Goal: Task Accomplishment & Management: Manage account settings

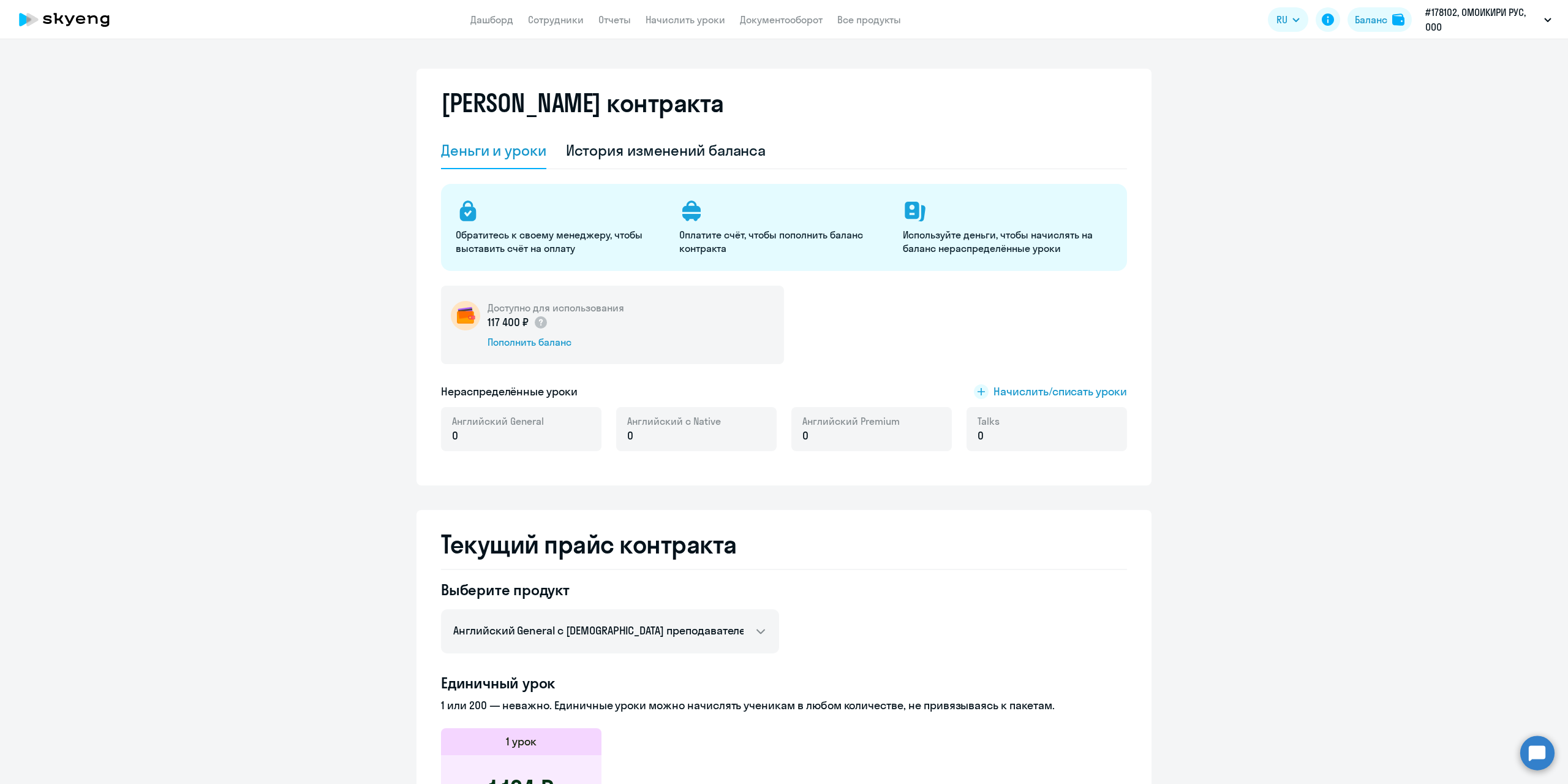
select select "english_adult_not_native_speaker"
click at [1532, 752] on circle at bounding box center [1538, 752] width 34 height 34
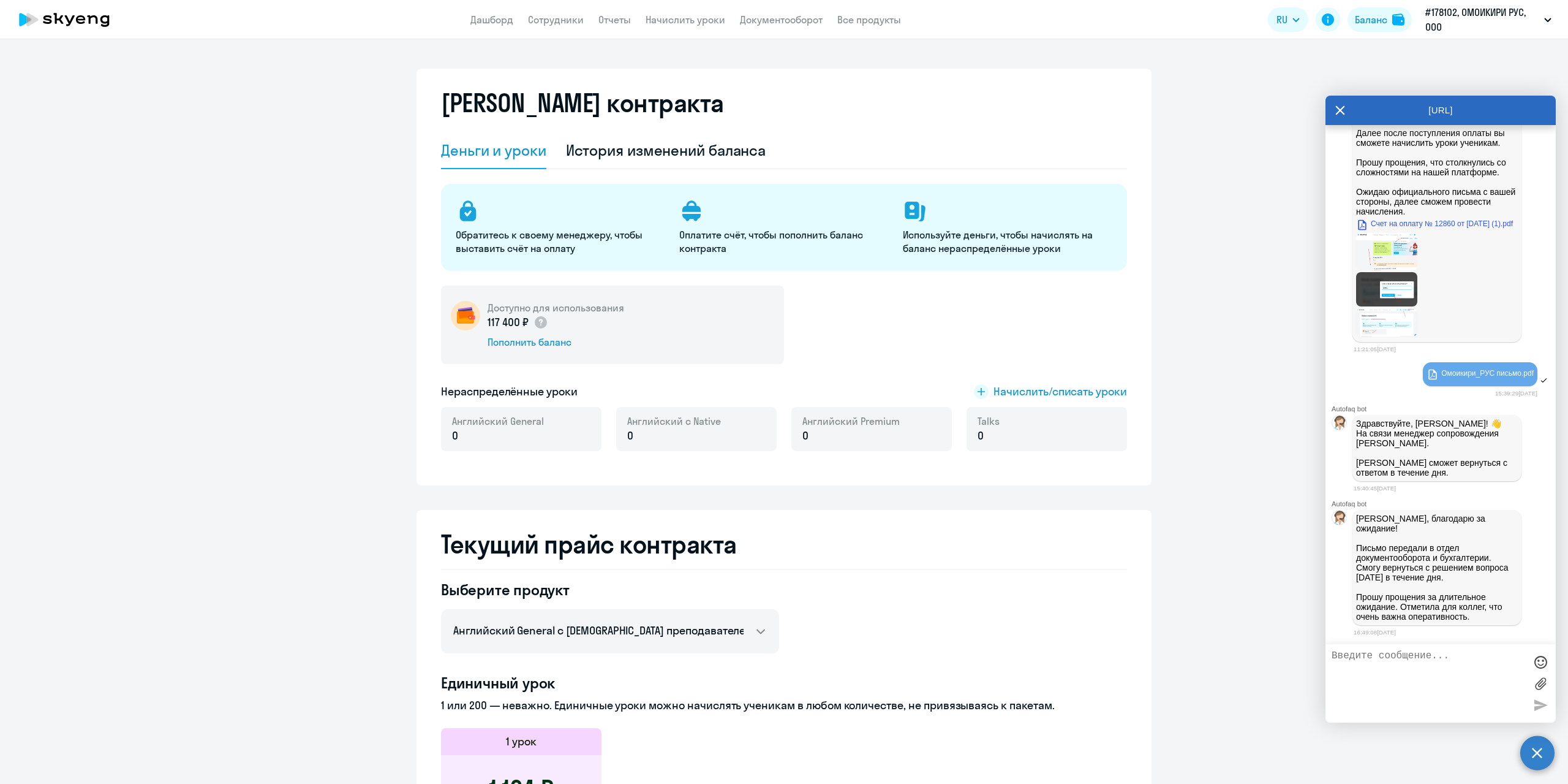
scroll to position [12590, 0]
click at [559, 20] on link "Сотрудники" at bounding box center [555, 19] width 55 height 13
select select "30"
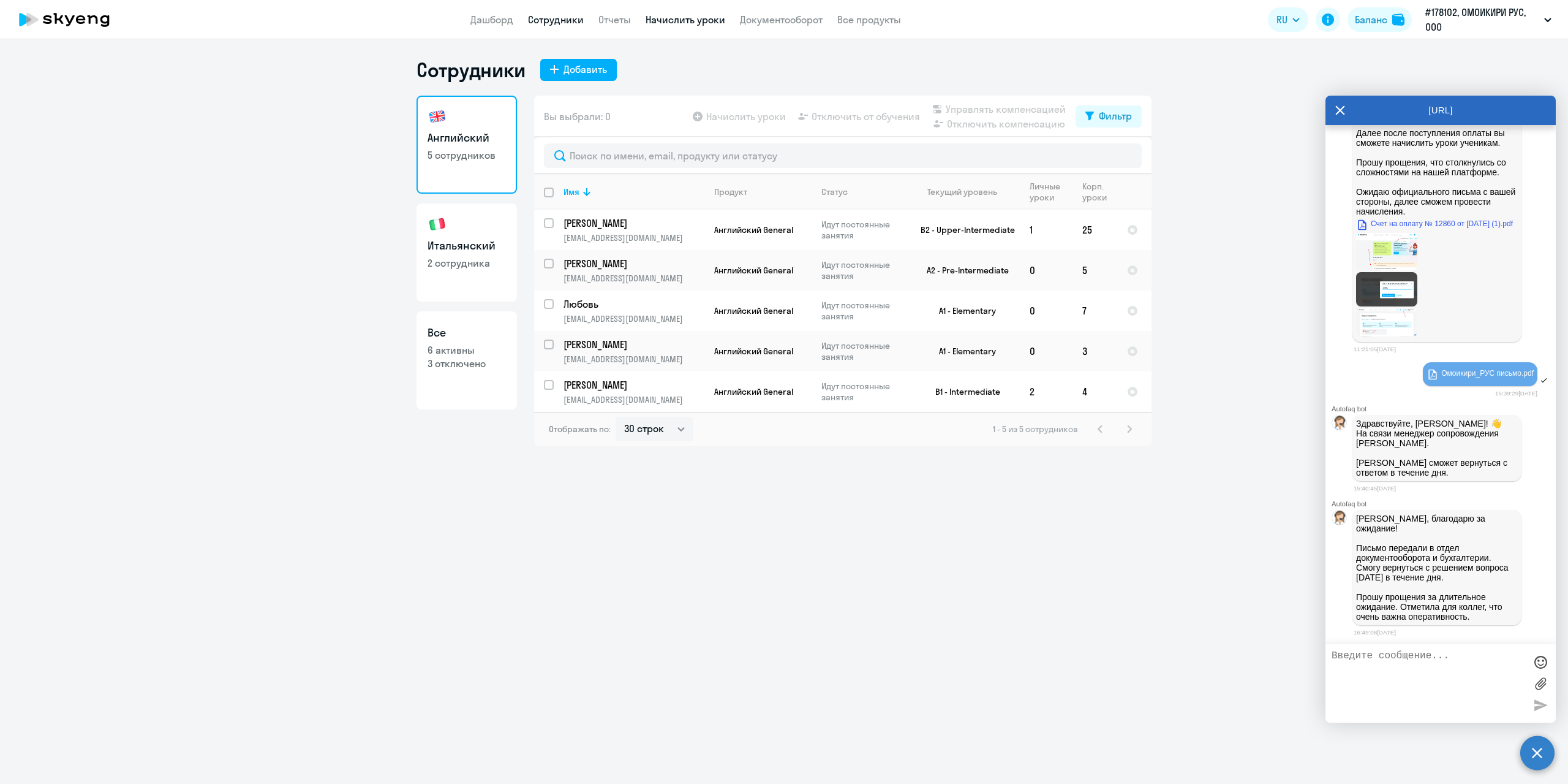
click at [699, 25] on link "Начислить уроки" at bounding box center [685, 19] width 80 height 13
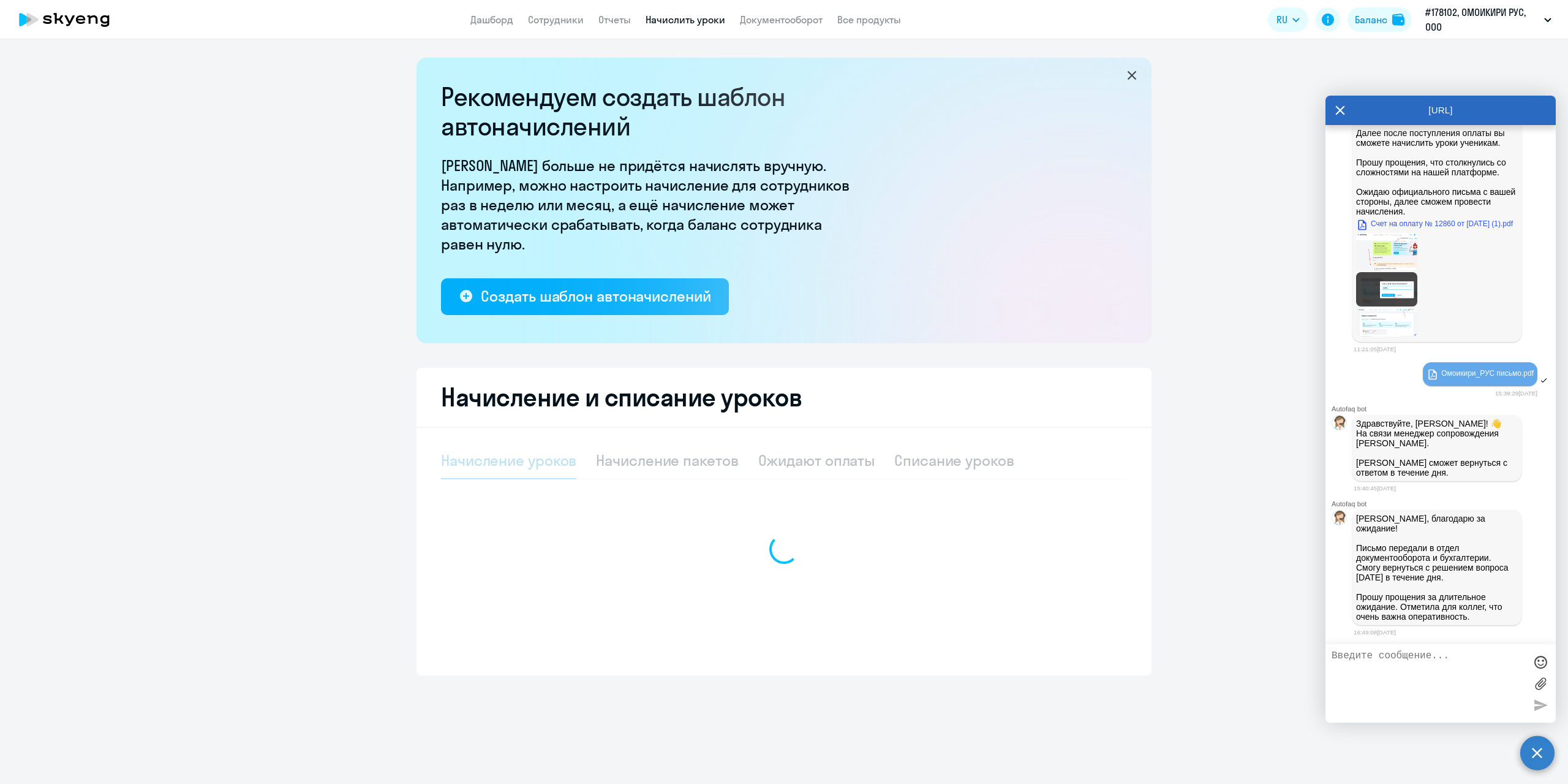
select select "10"
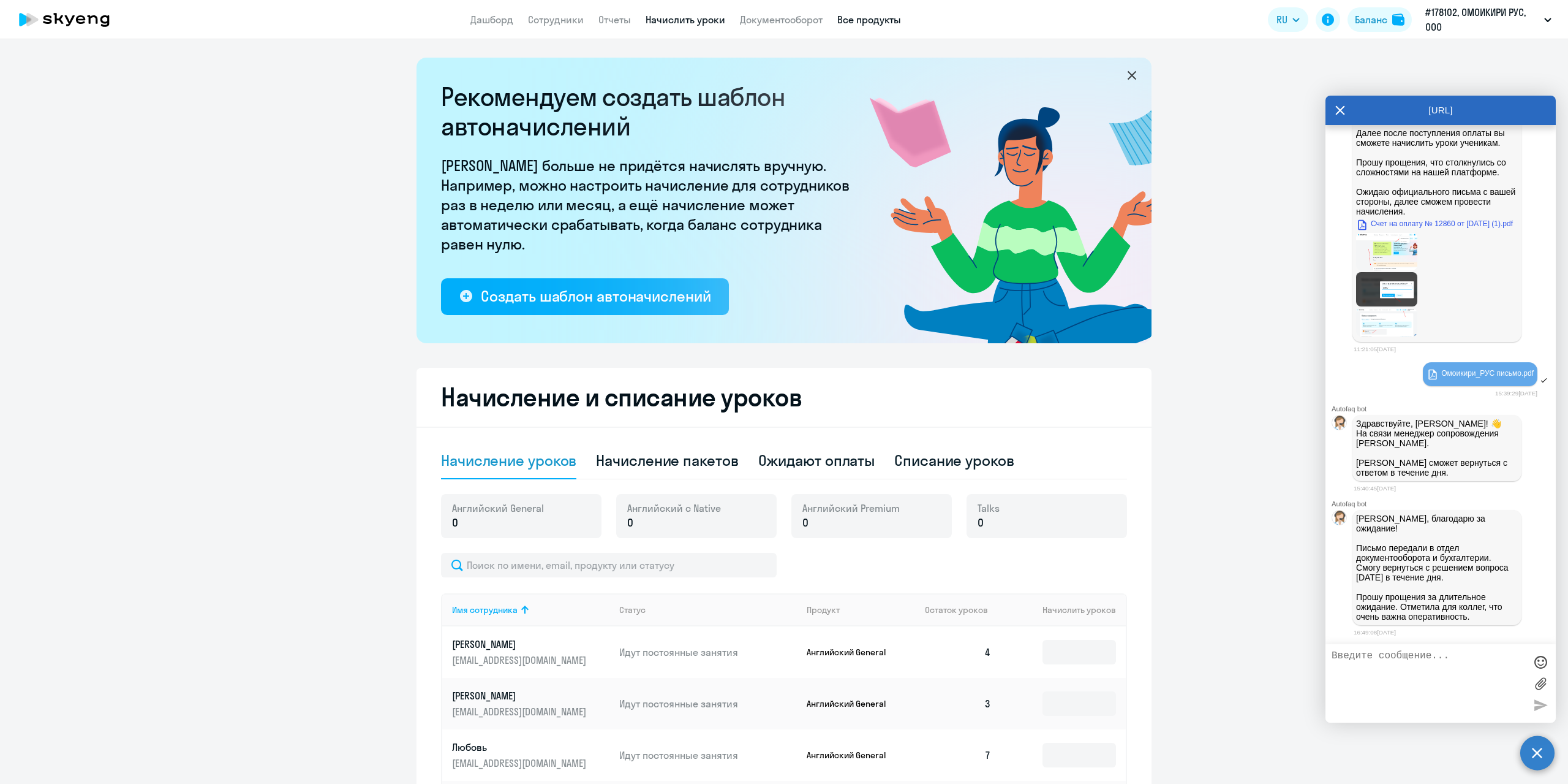
click at [878, 16] on link "Все продукты" at bounding box center [869, 19] width 64 height 13
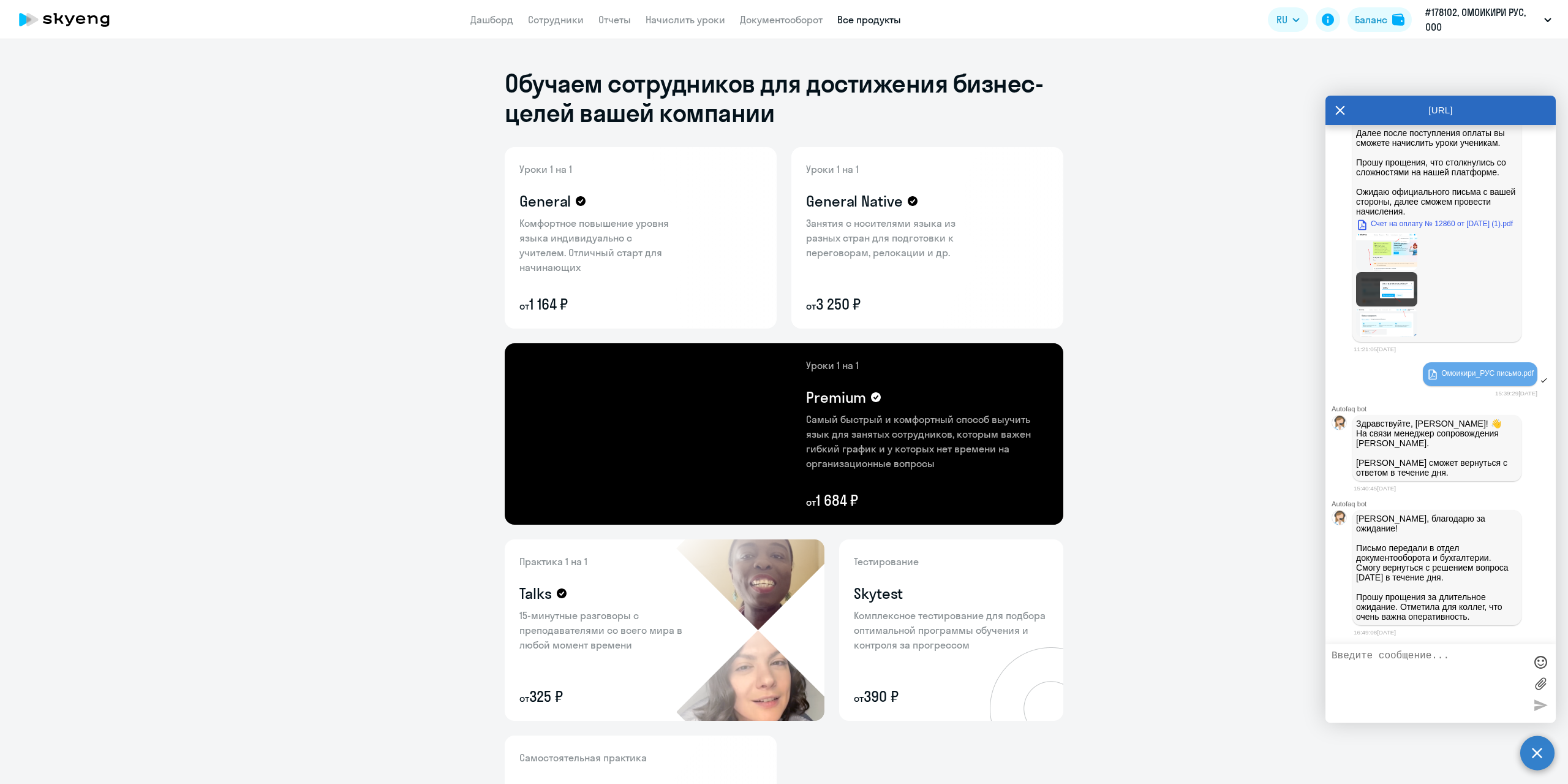
click at [869, 21] on link "Все продукты" at bounding box center [869, 19] width 64 height 13
click at [481, 23] on link "Дашборд" at bounding box center [492, 19] width 43 height 13
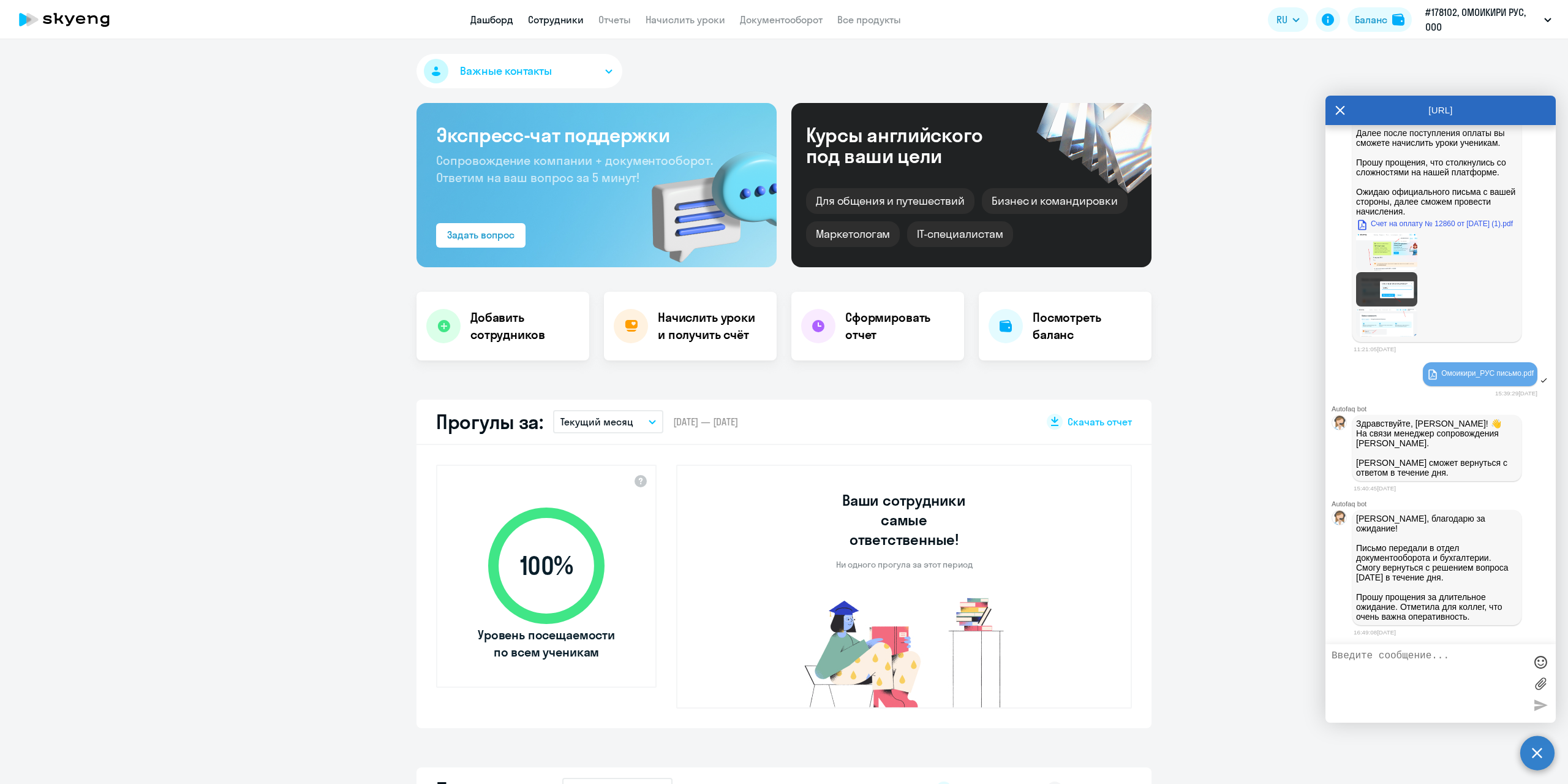
click at [560, 20] on link "Сотрудники" at bounding box center [555, 19] width 55 height 13
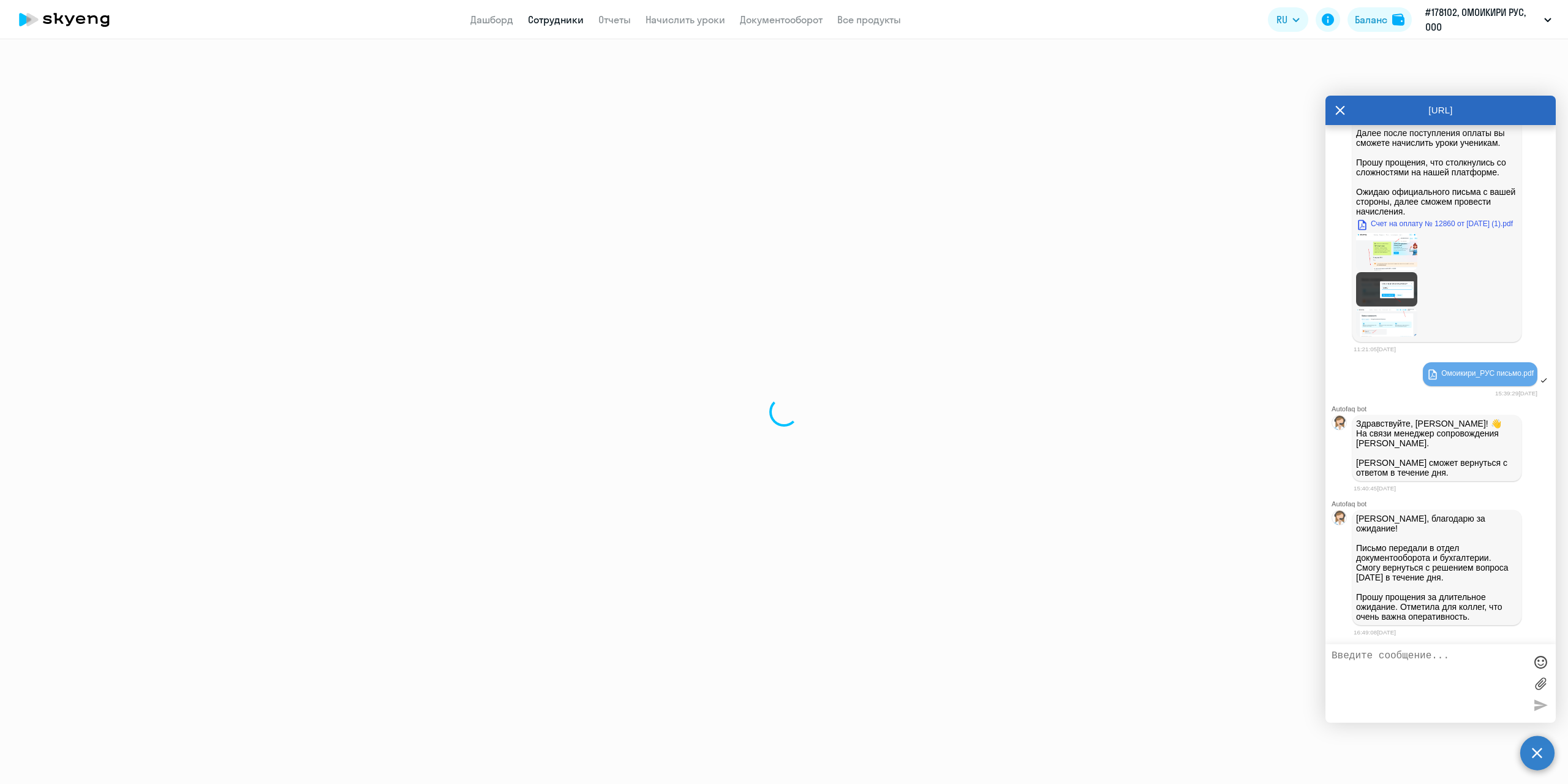
select select "30"
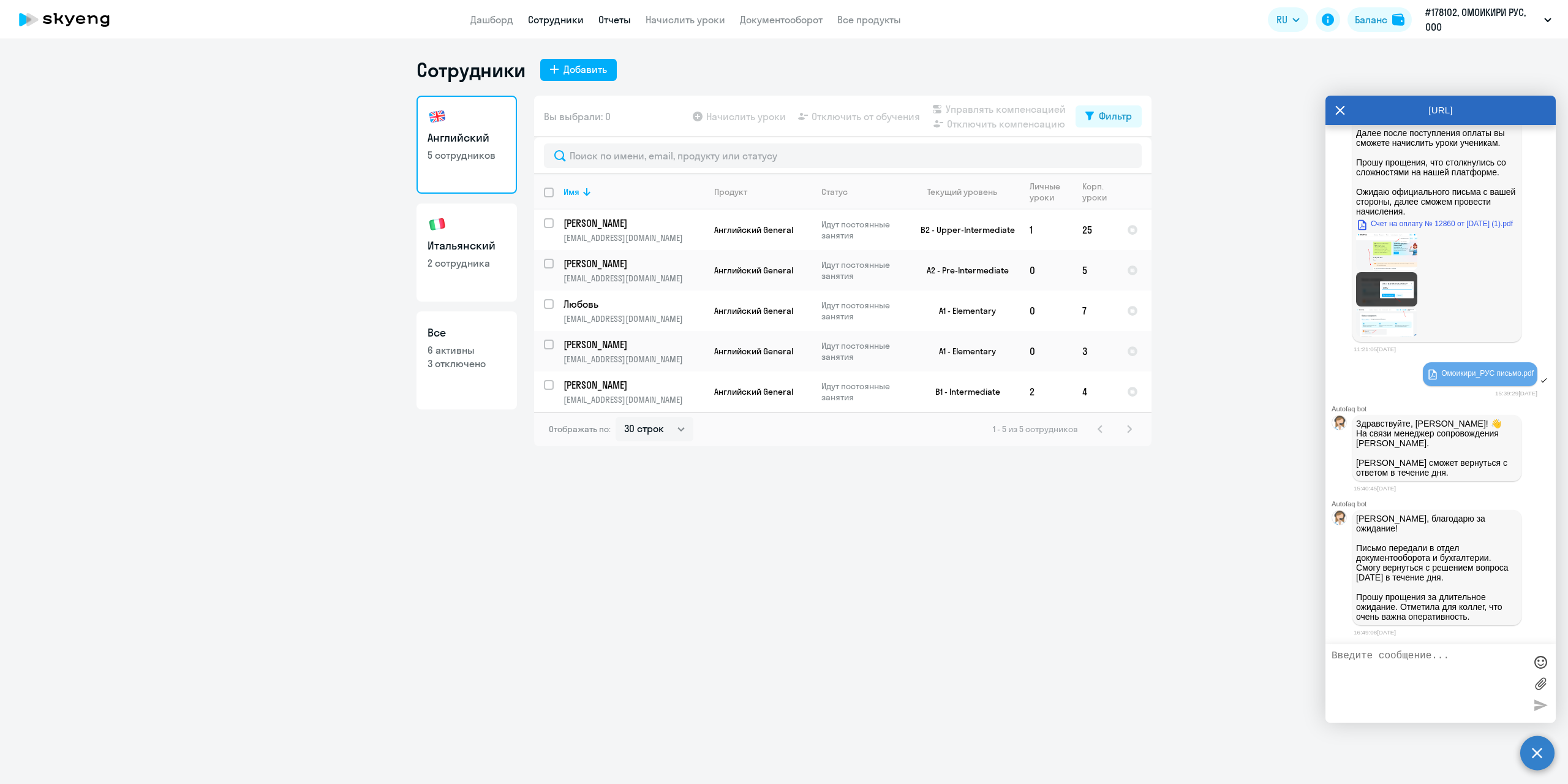
click at [617, 22] on link "Отчеты" at bounding box center [615, 19] width 33 height 13
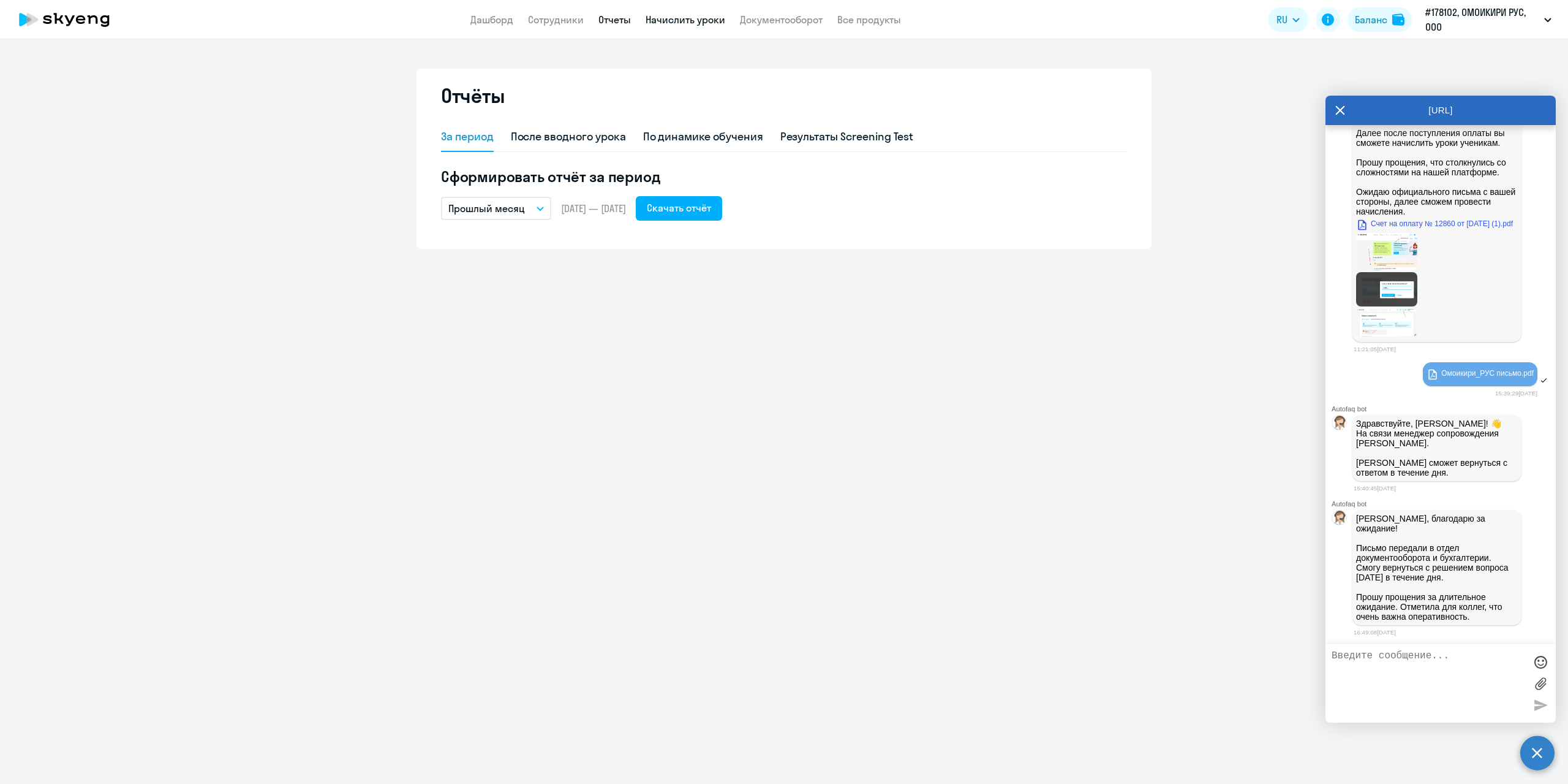
click at [681, 25] on link "Начислить уроки" at bounding box center [685, 19] width 80 height 13
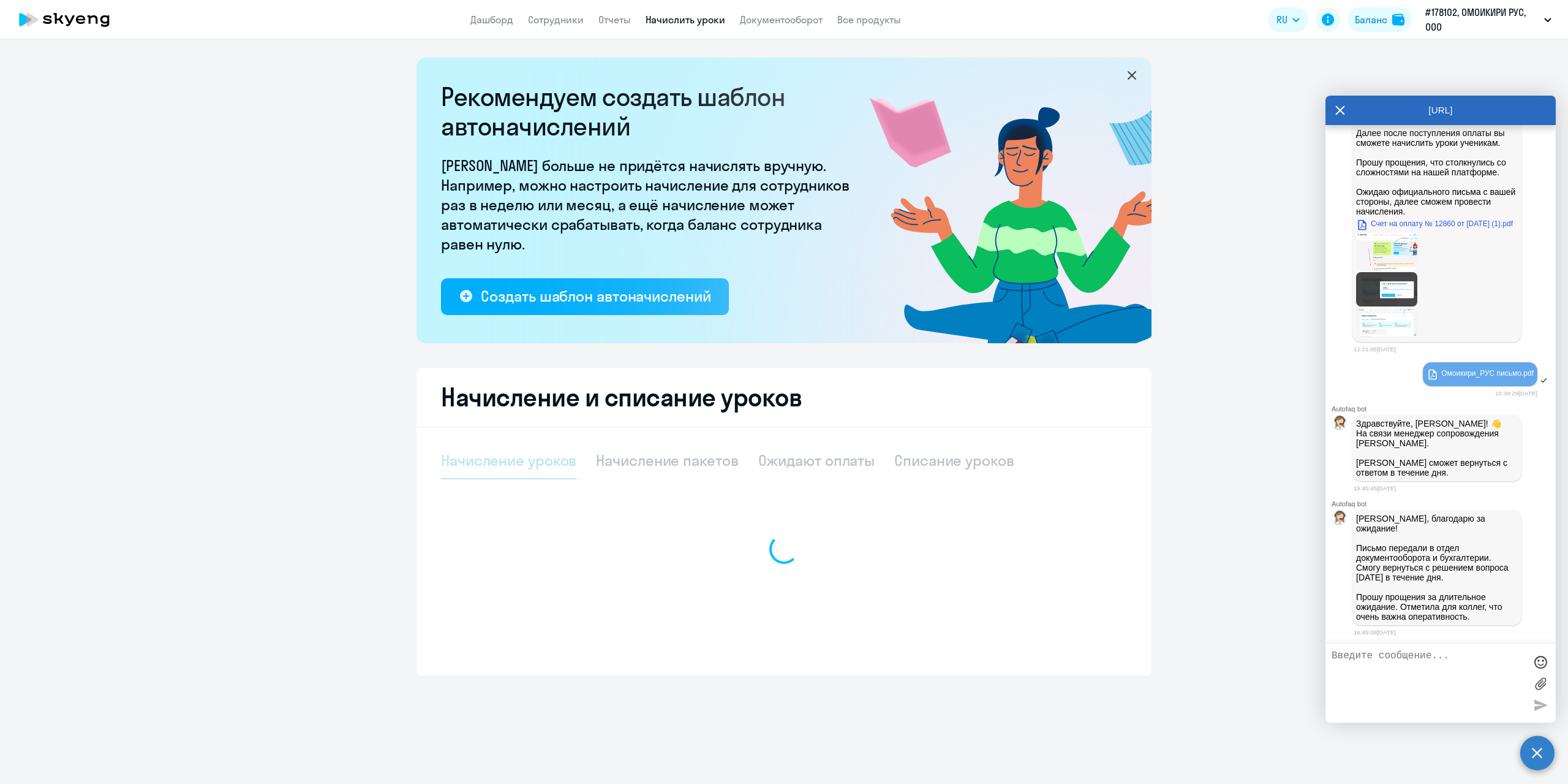
select select "10"
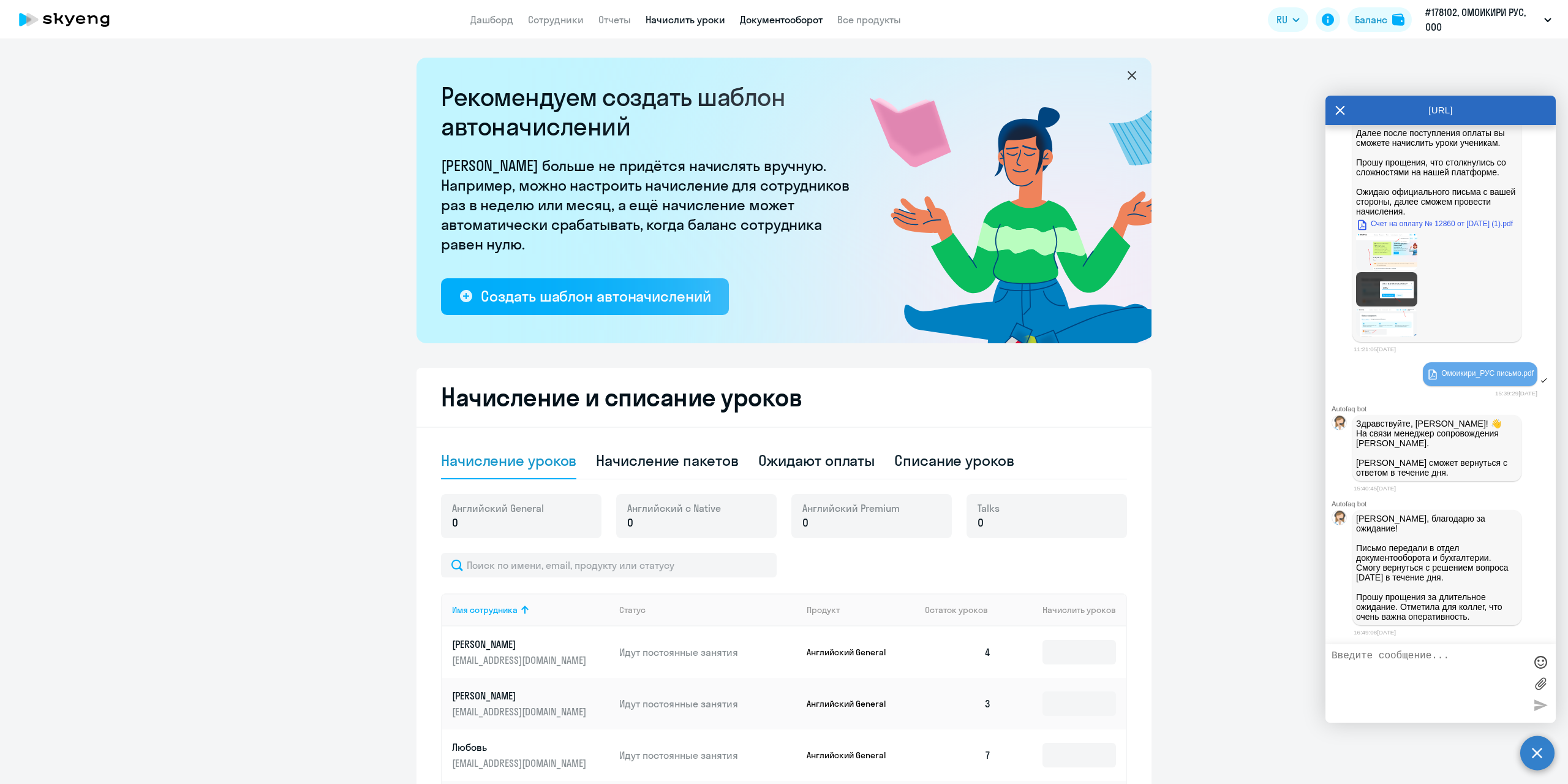
click at [763, 16] on link "Документооборот" at bounding box center [781, 19] width 83 height 13
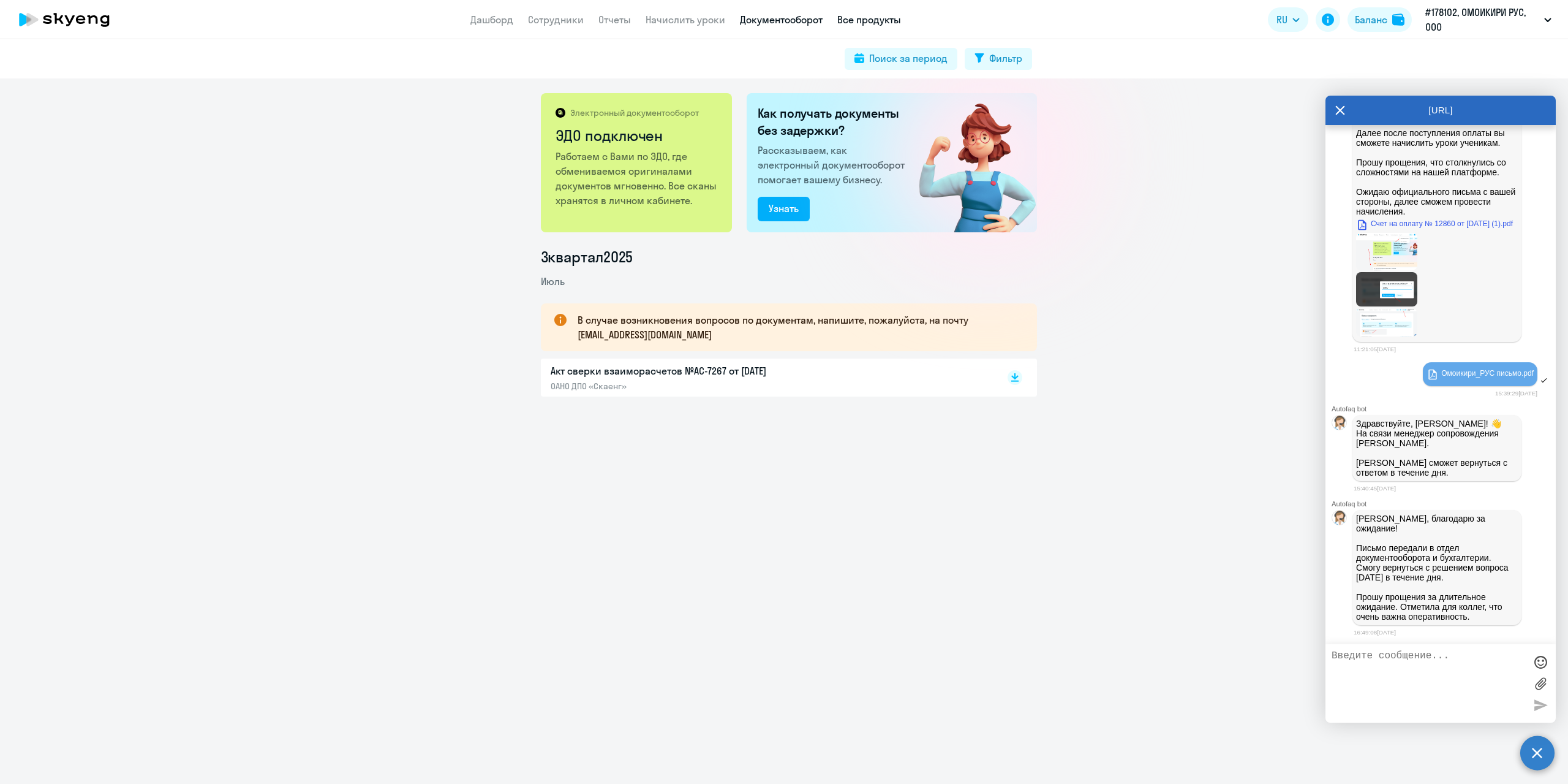
click at [876, 19] on link "Все продукты" at bounding box center [869, 19] width 64 height 13
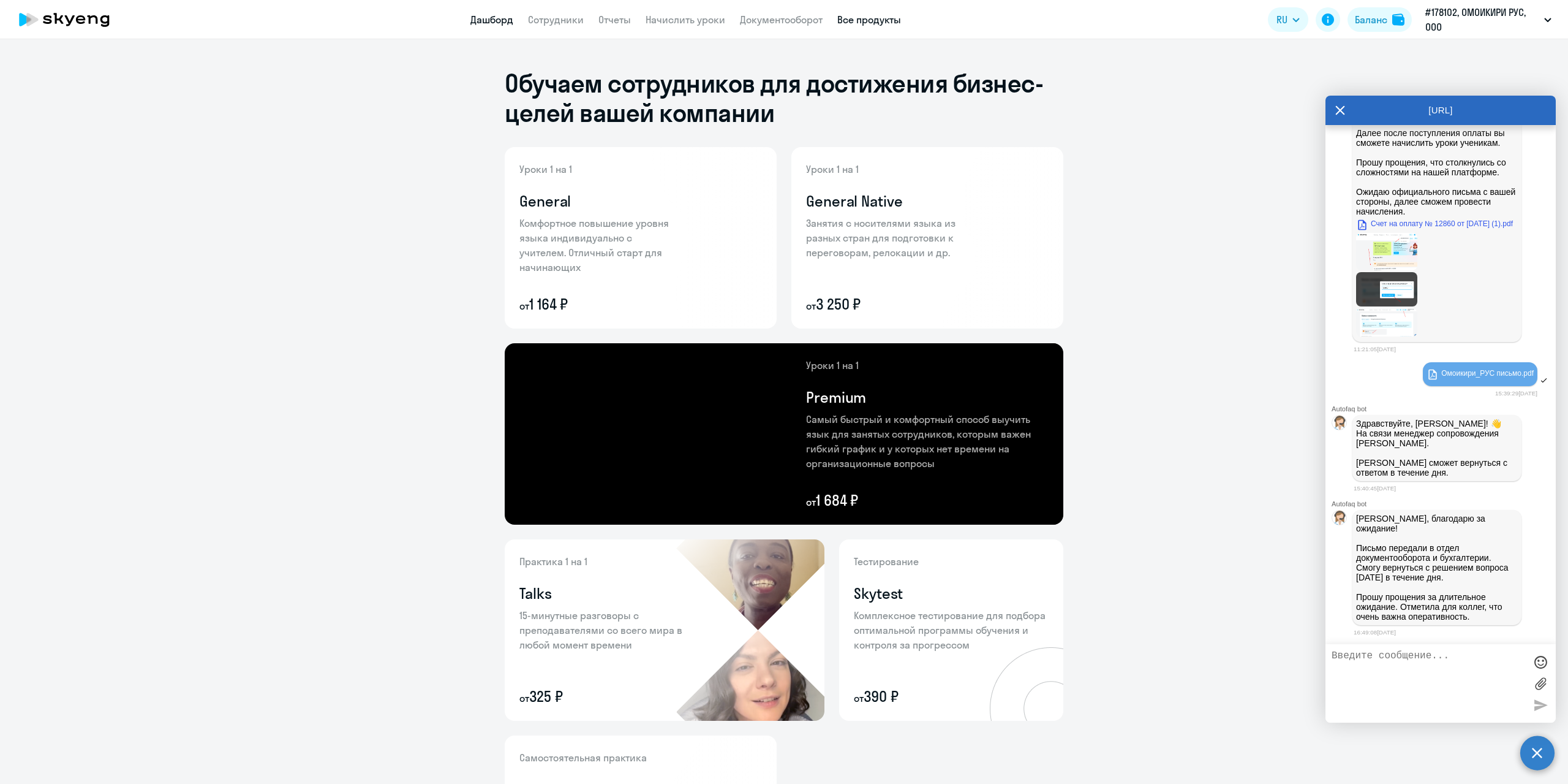
click at [486, 18] on link "Дашборд" at bounding box center [492, 19] width 43 height 13
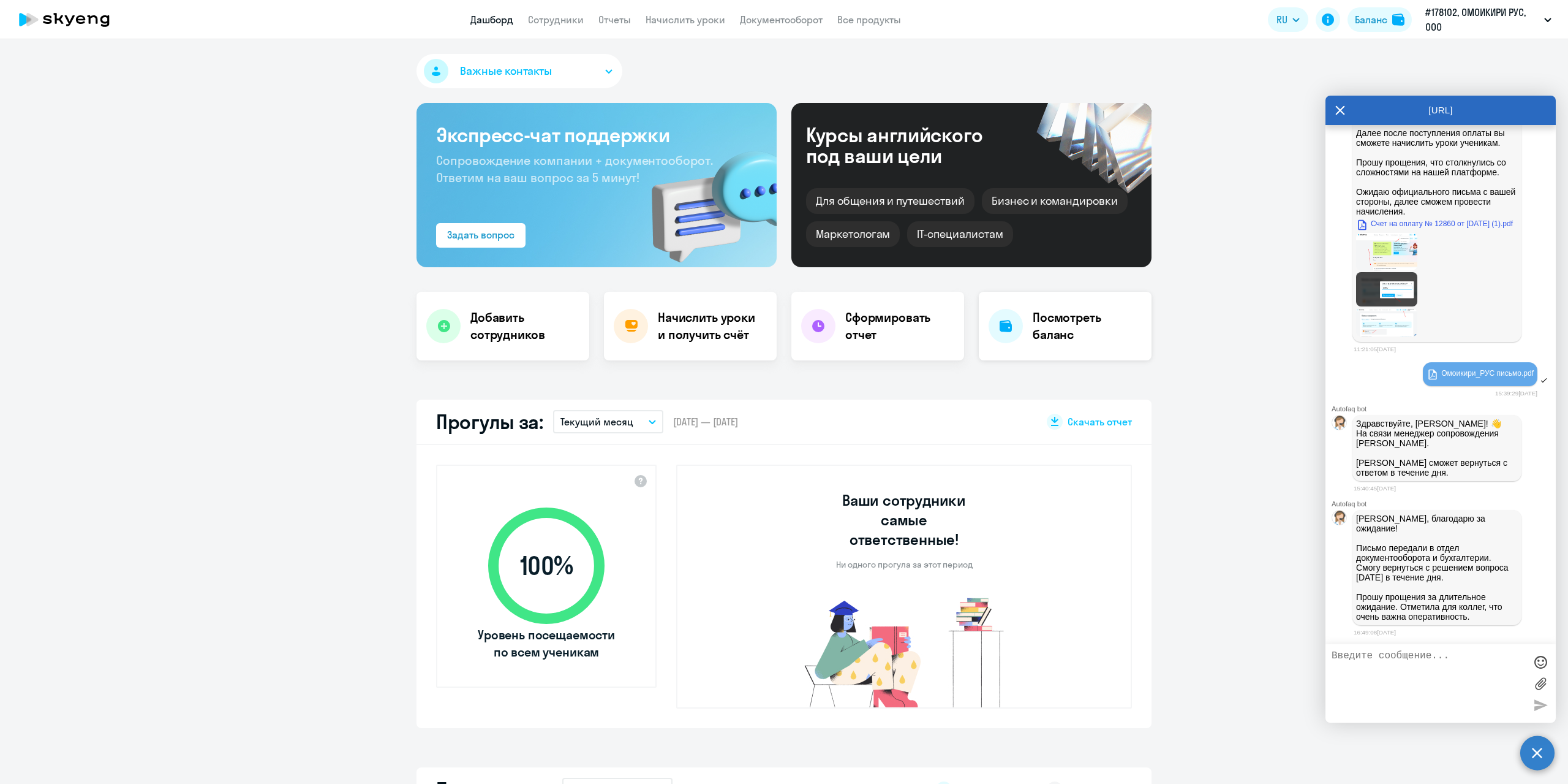
click at [1062, 333] on h4 "Посмотреть баланс" at bounding box center [1087, 326] width 109 height 34
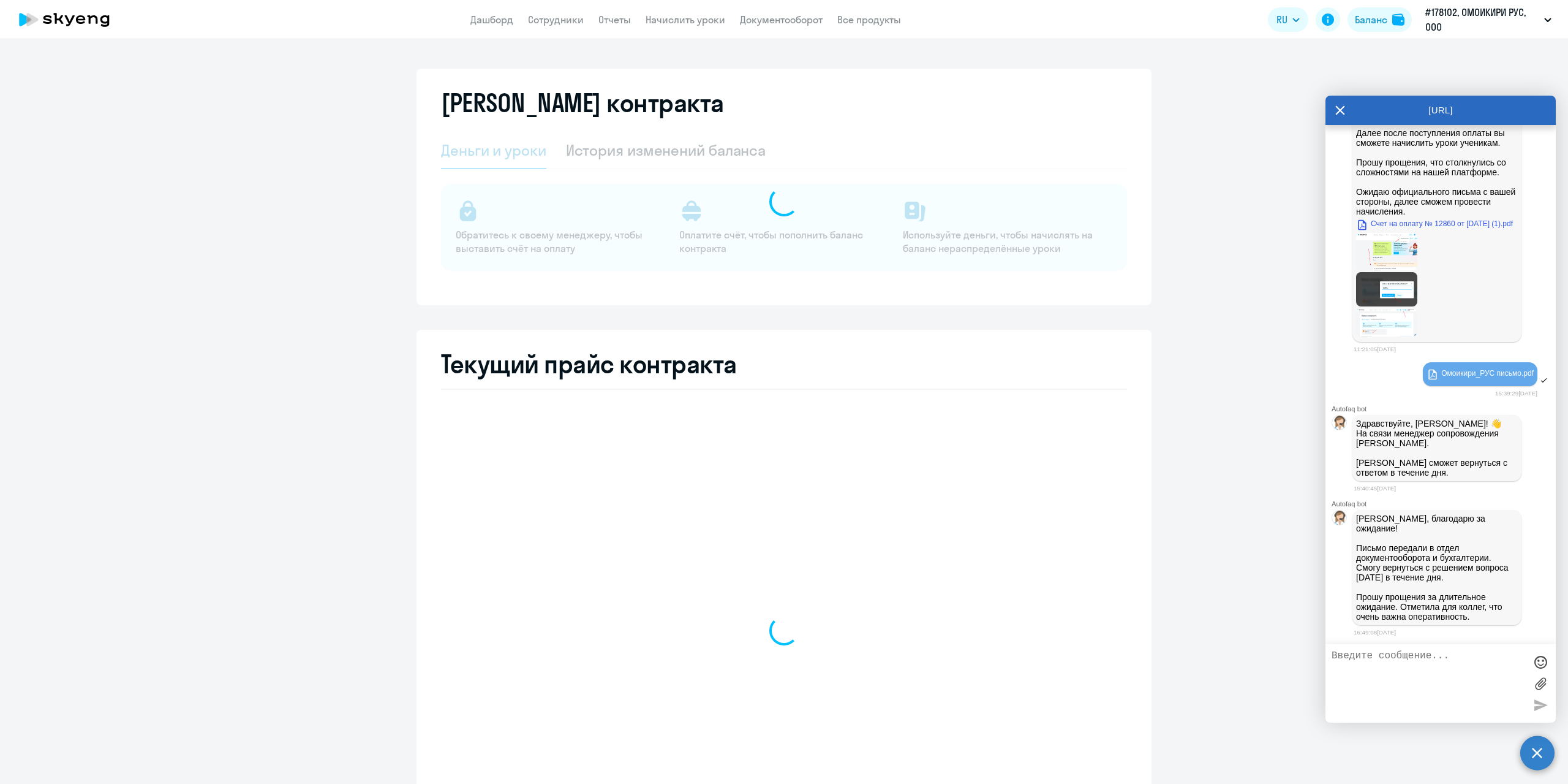
select select "english_adult_not_native_speaker"
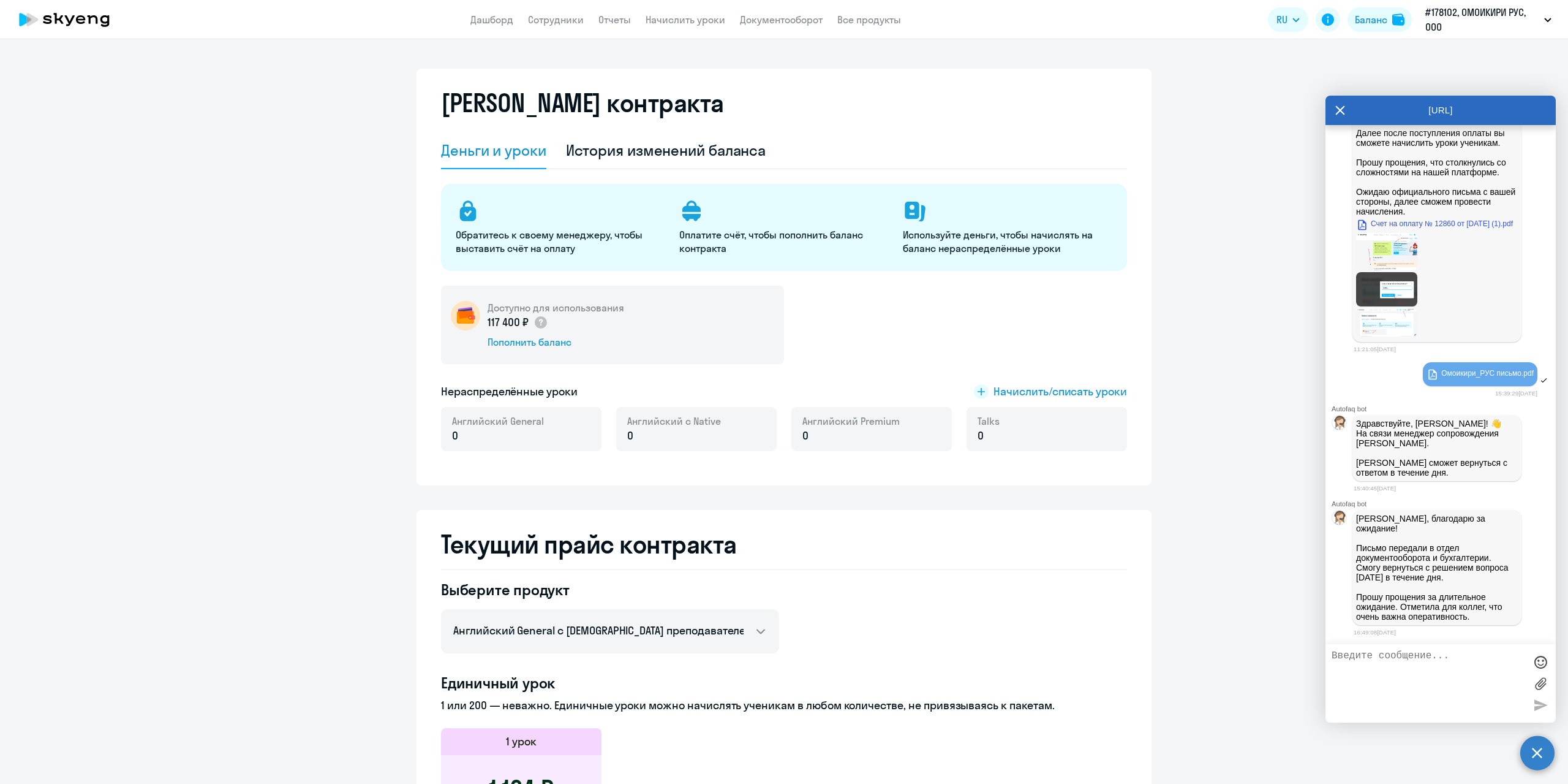
click at [655, 324] on div "Доступно для использования 117 400 ₽ Пополнить баланс" at bounding box center [613, 325] width 343 height 78
click at [1034, 395] on span "Начислить/списать уроки" at bounding box center [1060, 392] width 134 height 16
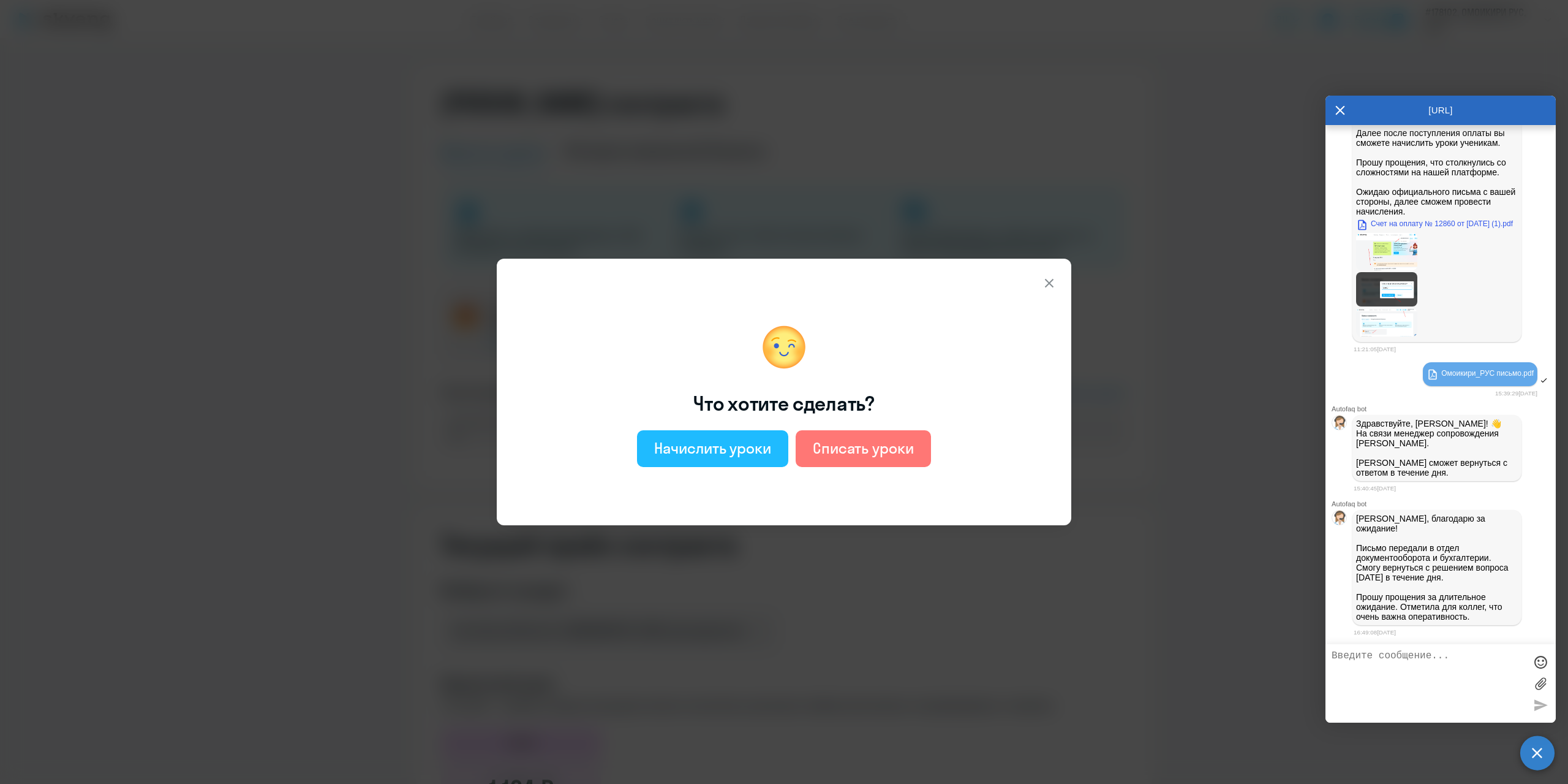
click at [712, 447] on div "Начислить уроки" at bounding box center [713, 447] width 117 height 20
select select "english_adult_not_native_speaker"
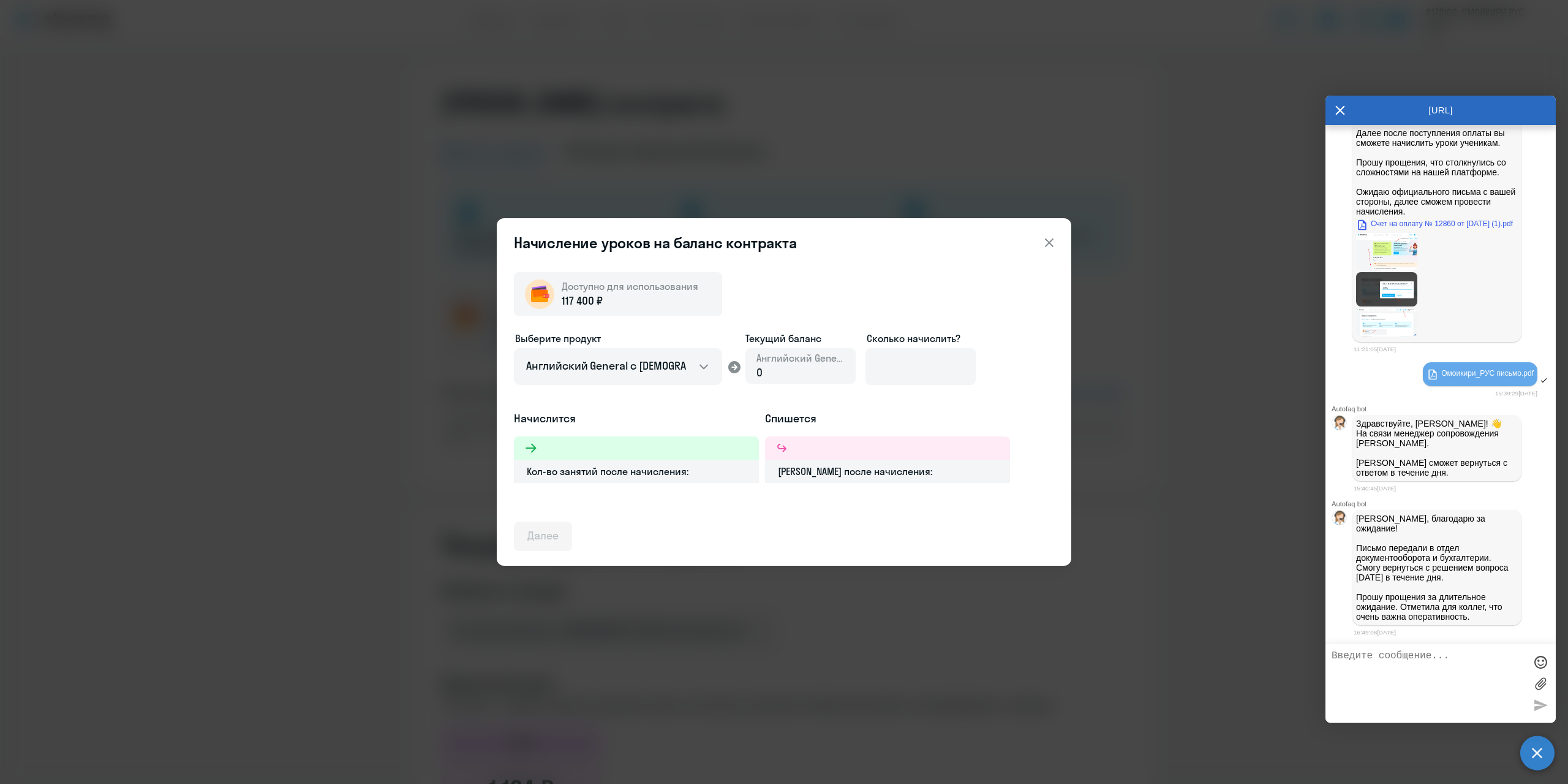
click at [771, 374] on div "0" at bounding box center [800, 373] width 88 height 16
click at [1047, 241] on icon at bounding box center [1050, 243] width 9 height 9
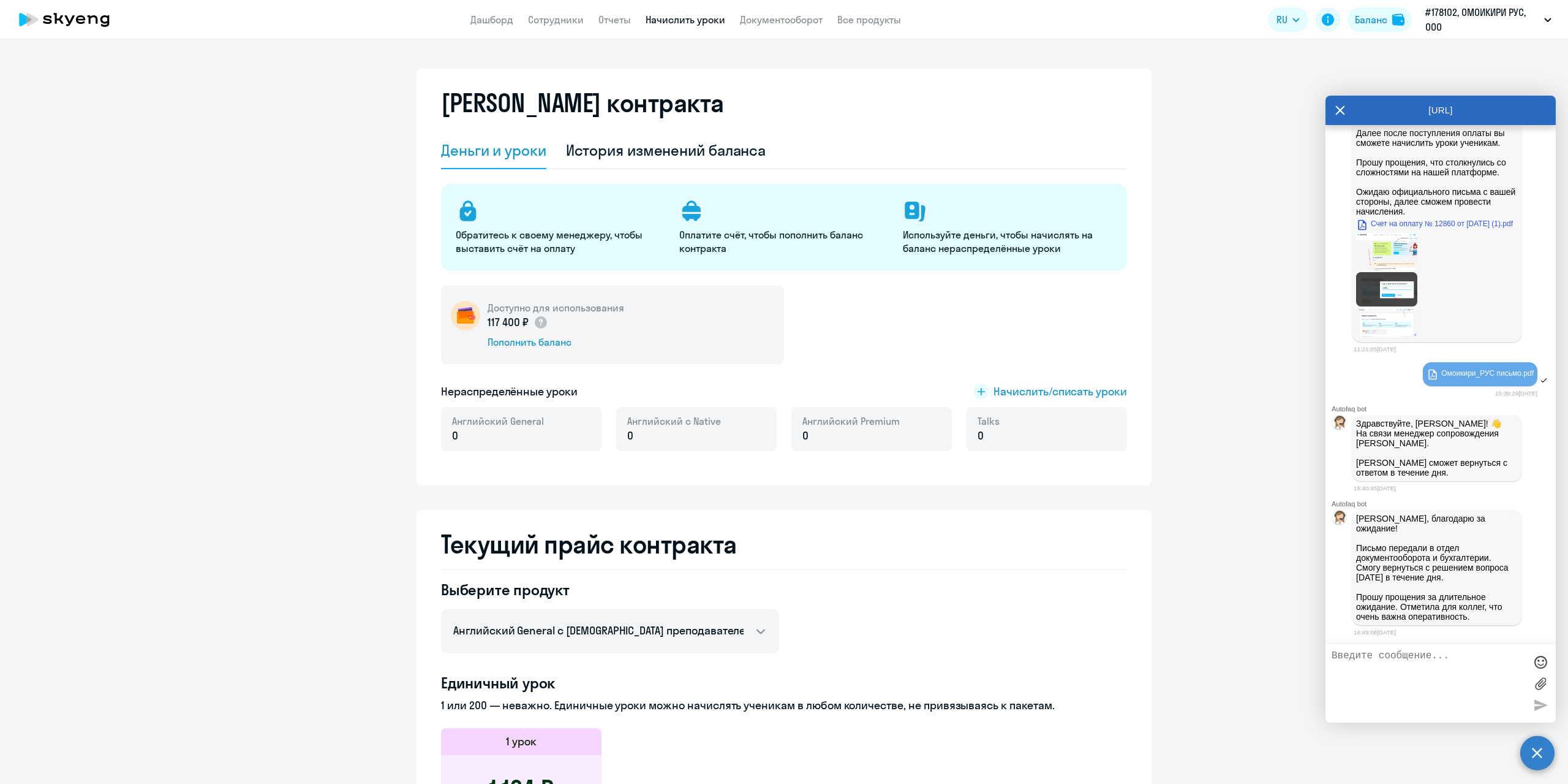
click at [707, 16] on link "Начислить уроки" at bounding box center [685, 19] width 80 height 13
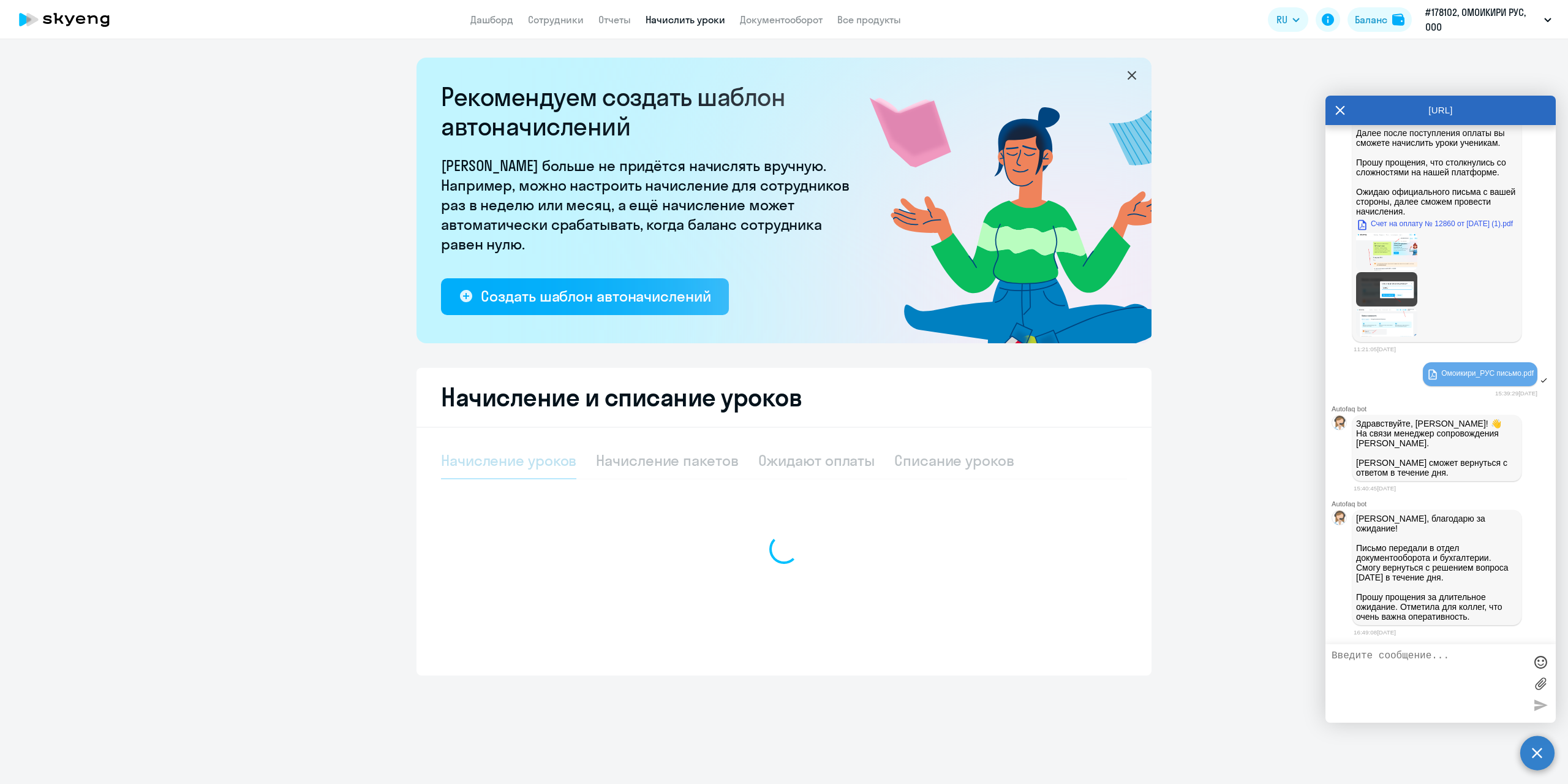
select select "10"
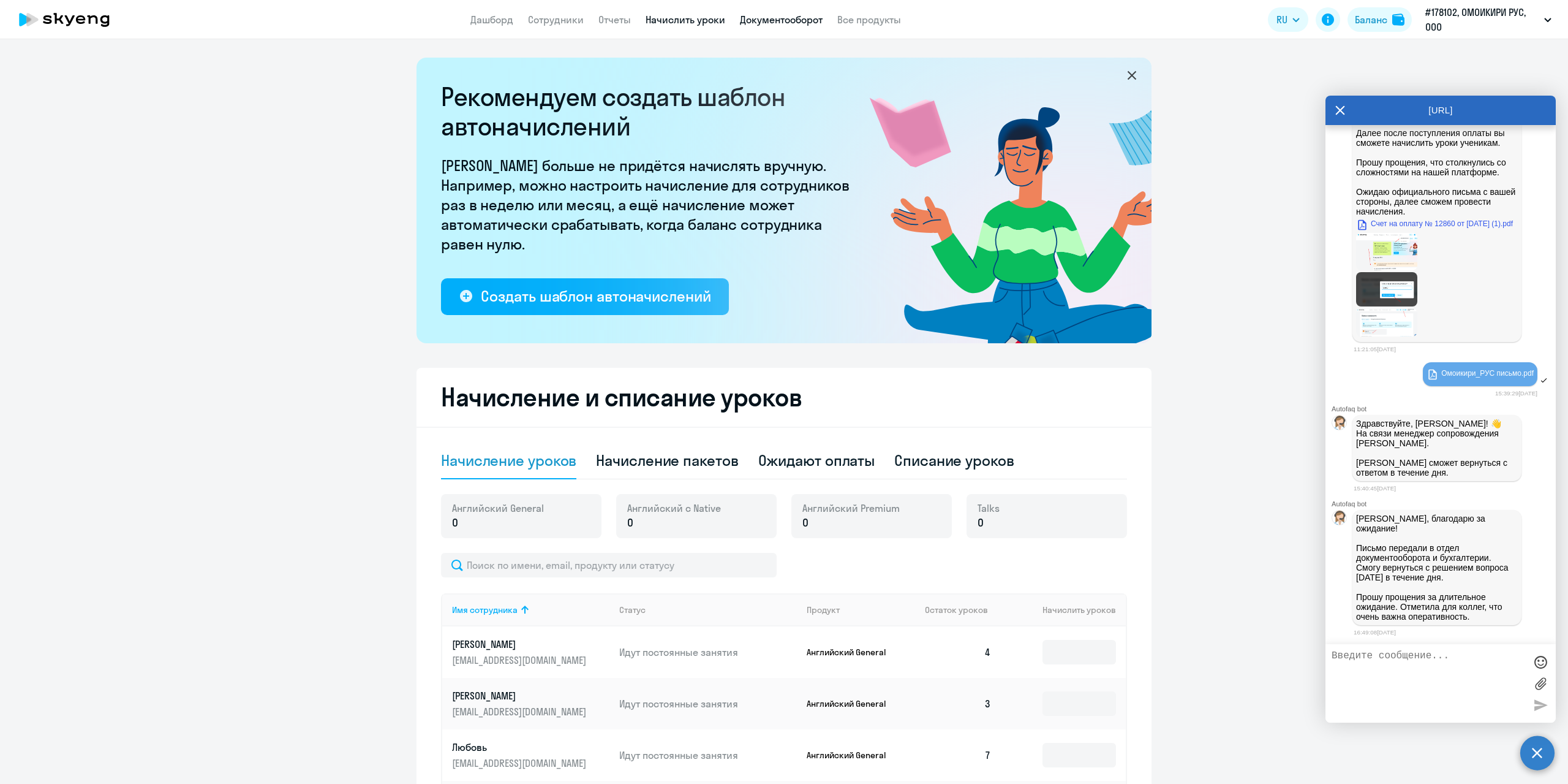
click at [771, 22] on link "Документооборот" at bounding box center [781, 19] width 83 height 13
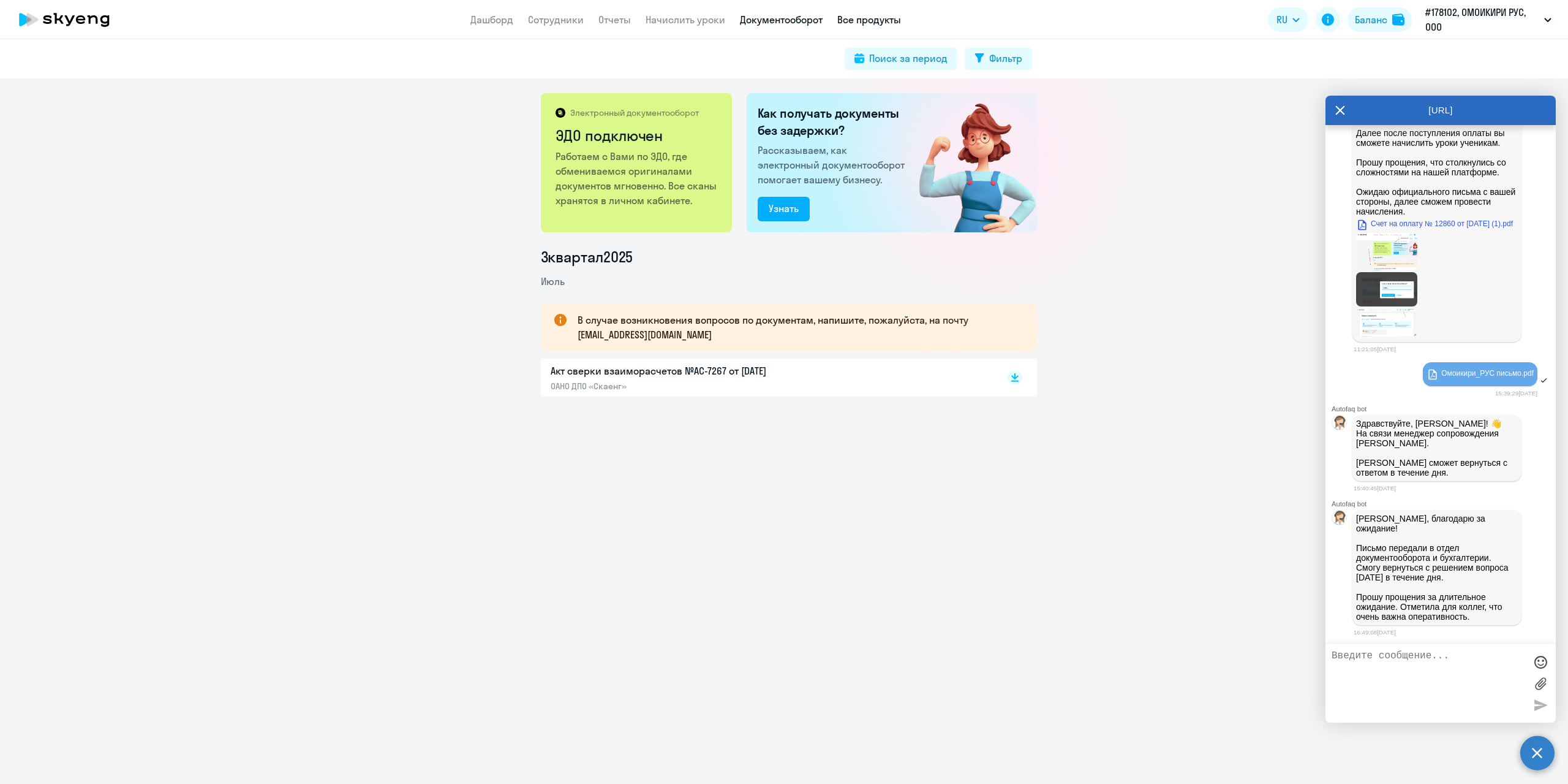
click at [873, 24] on link "Все продукты" at bounding box center [869, 19] width 64 height 13
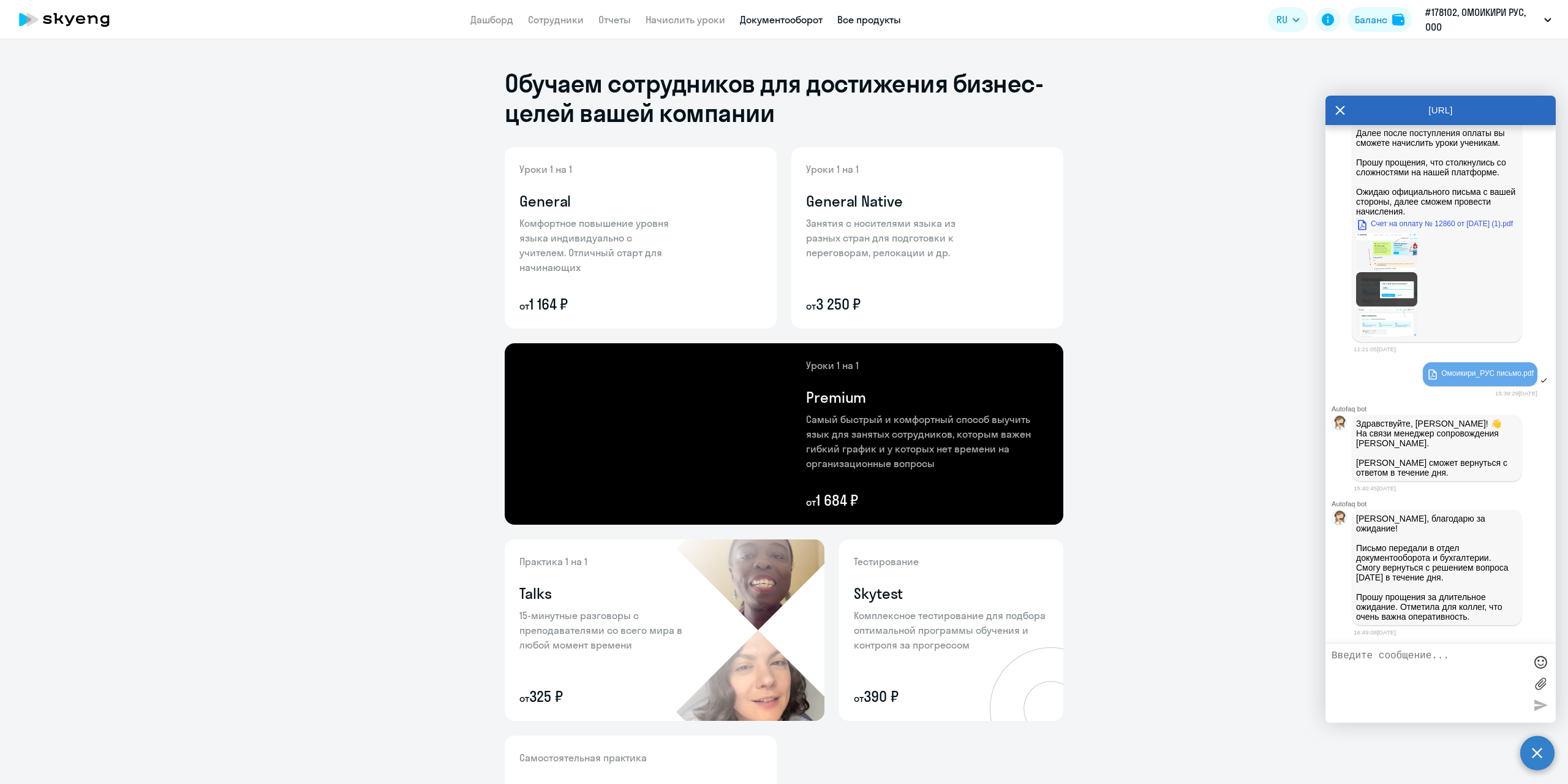
click at [788, 19] on link "Документооборот" at bounding box center [781, 19] width 83 height 13
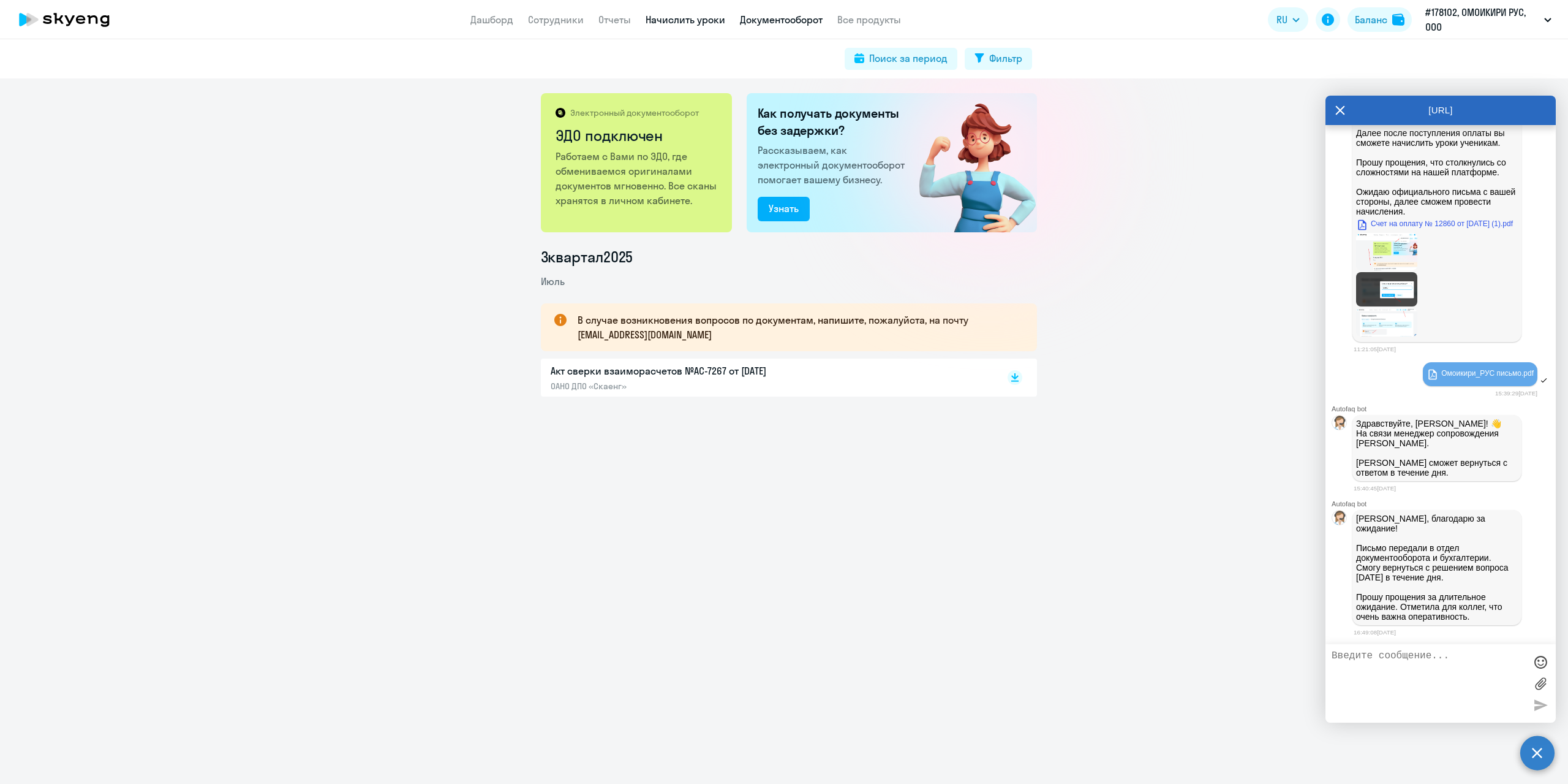
click at [701, 16] on link "Начислить уроки" at bounding box center [685, 19] width 80 height 13
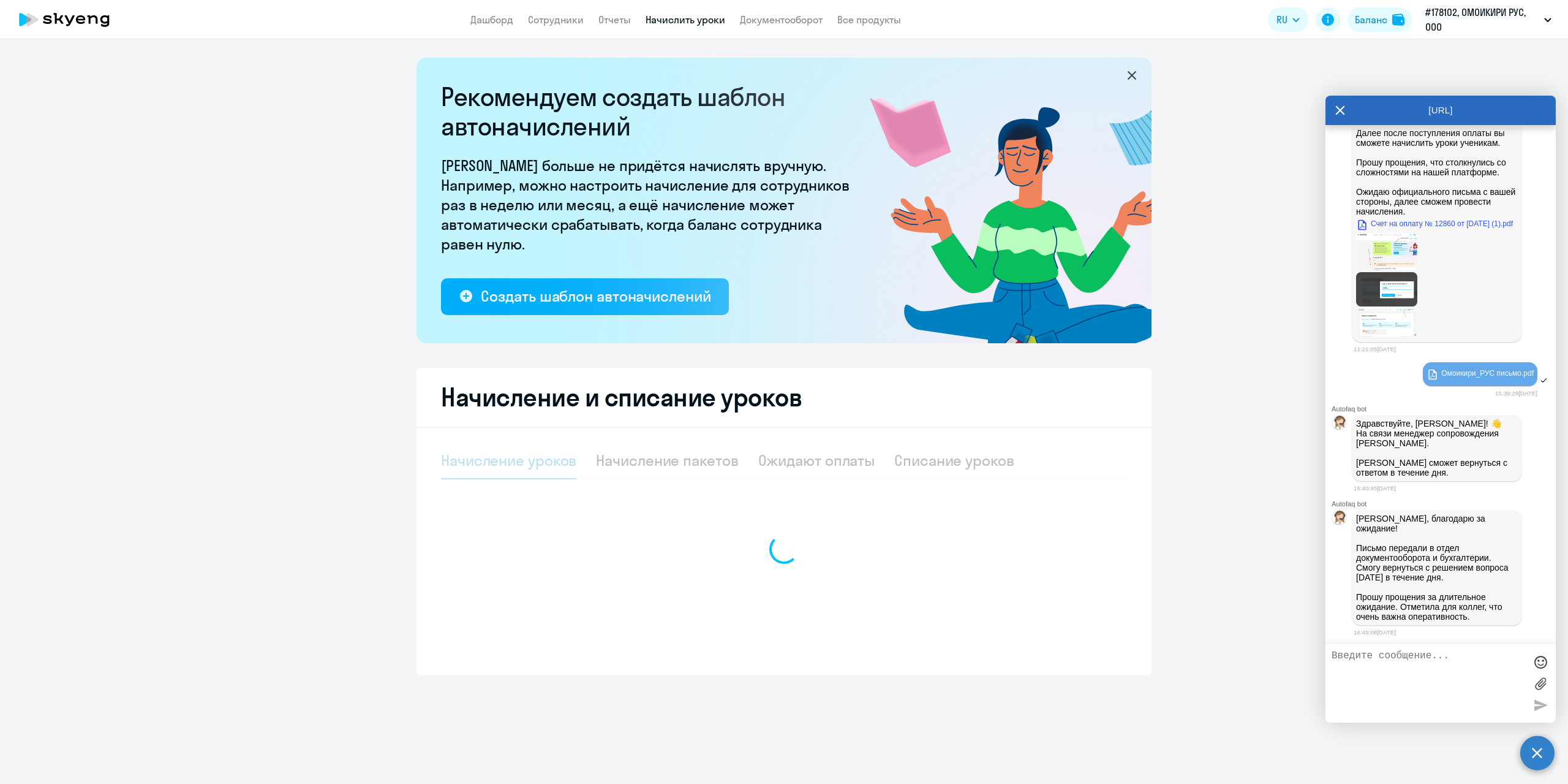
select select "10"
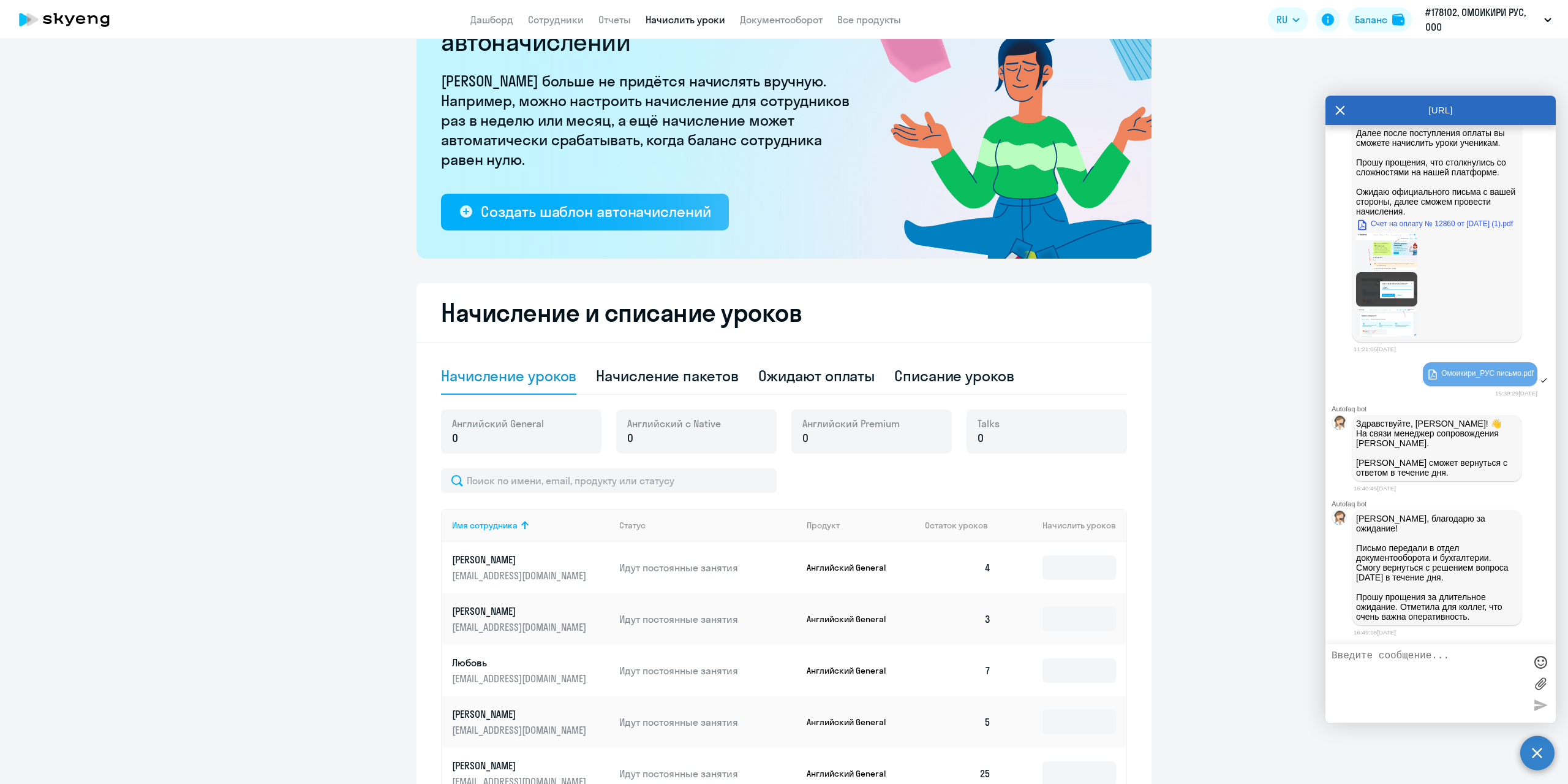
scroll to position [202, 0]
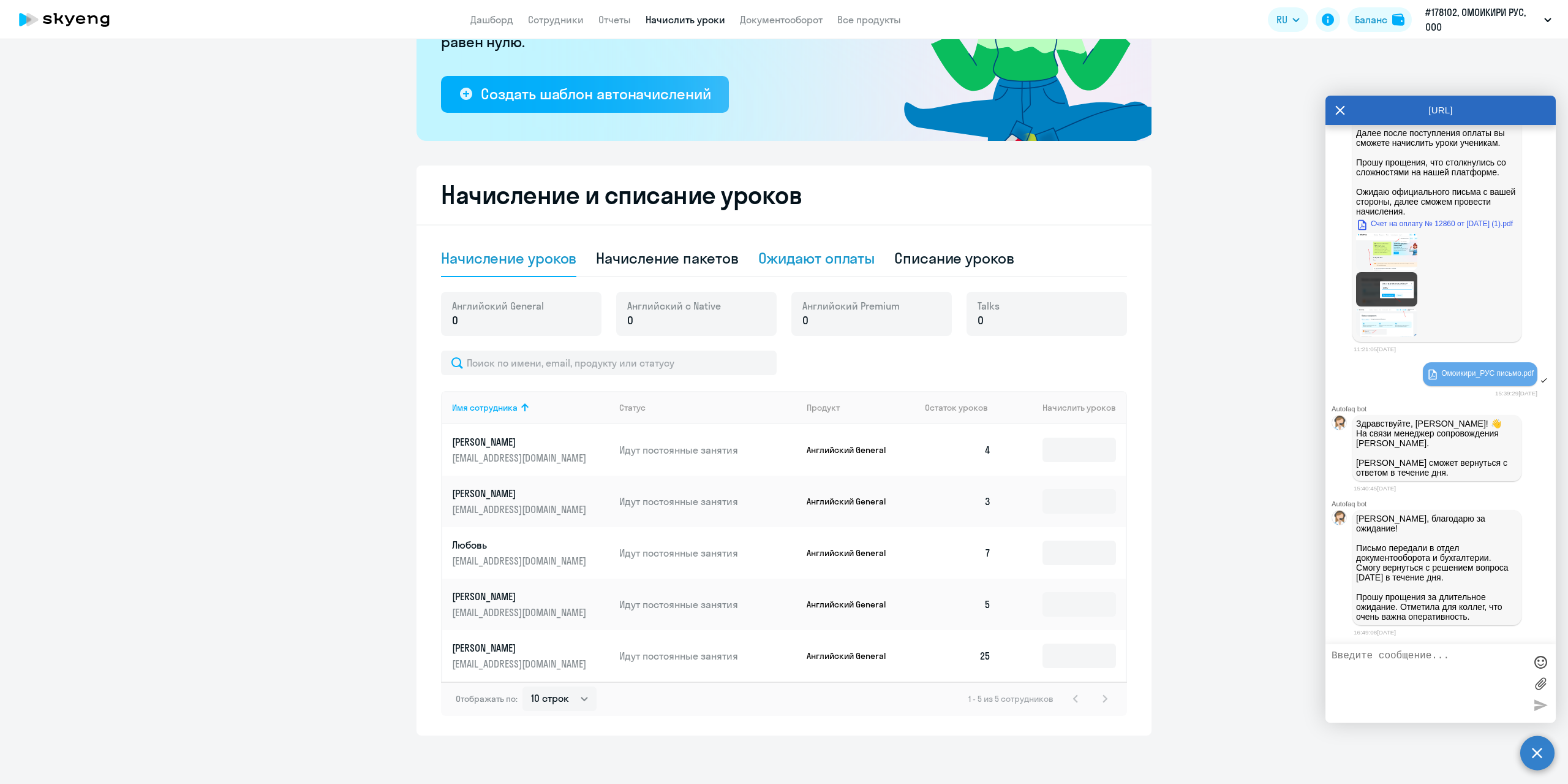
click at [800, 266] on div "Ожидают оплаты" at bounding box center [817, 258] width 117 height 20
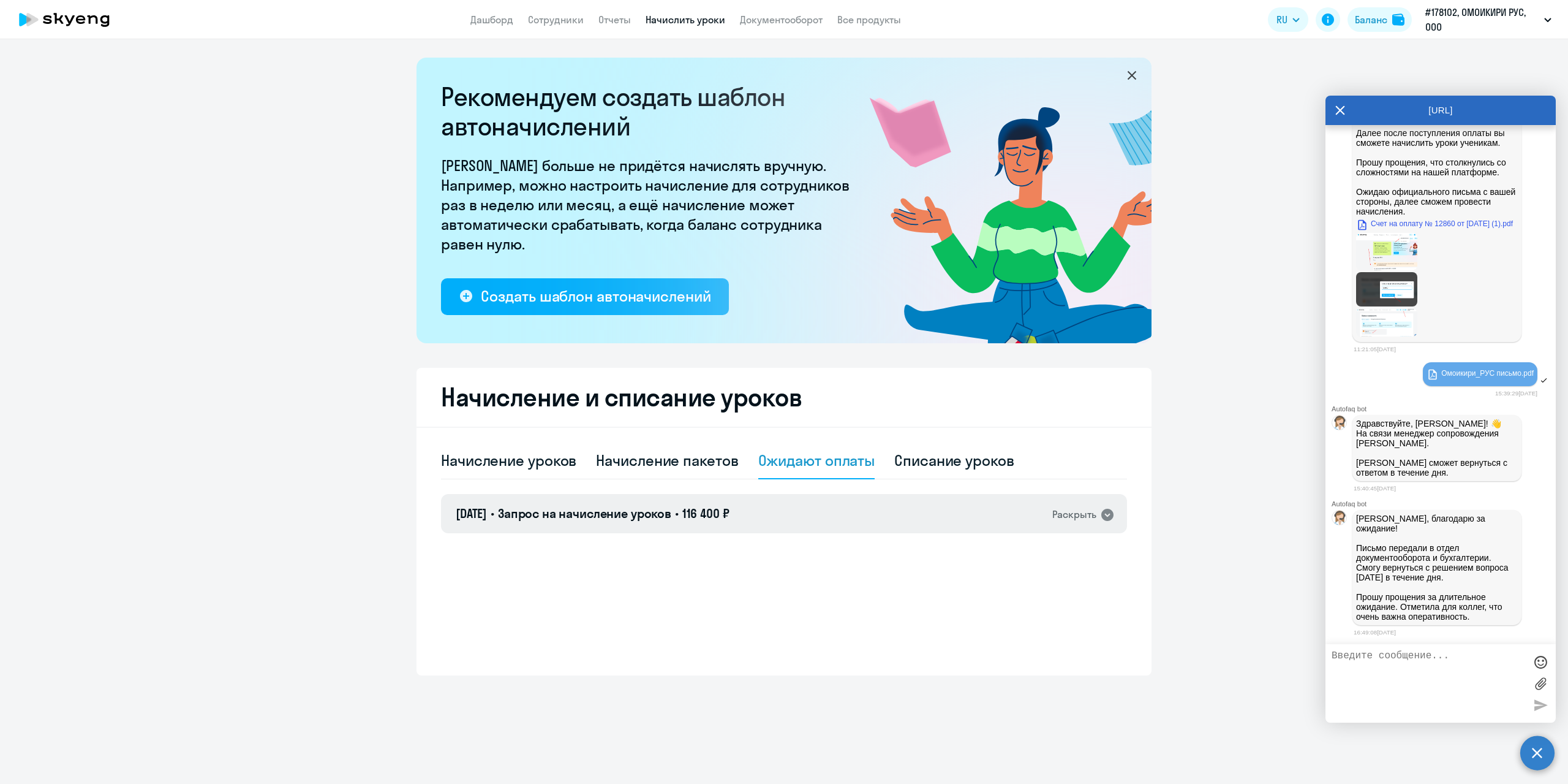
click at [1075, 513] on div "Раскрыть" at bounding box center [1075, 514] width 44 height 16
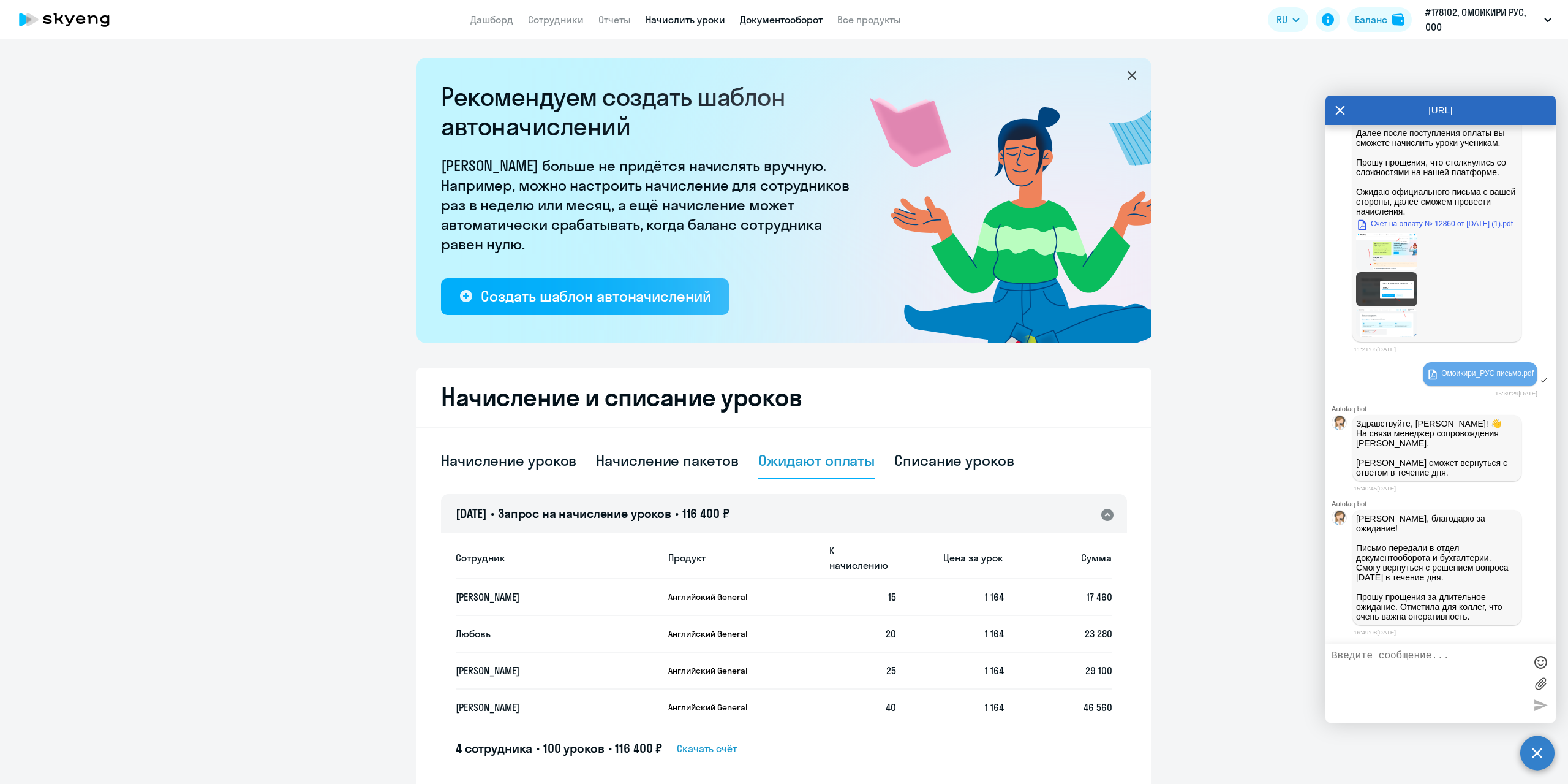
click at [798, 24] on link "Документооборот" at bounding box center [781, 19] width 83 height 13
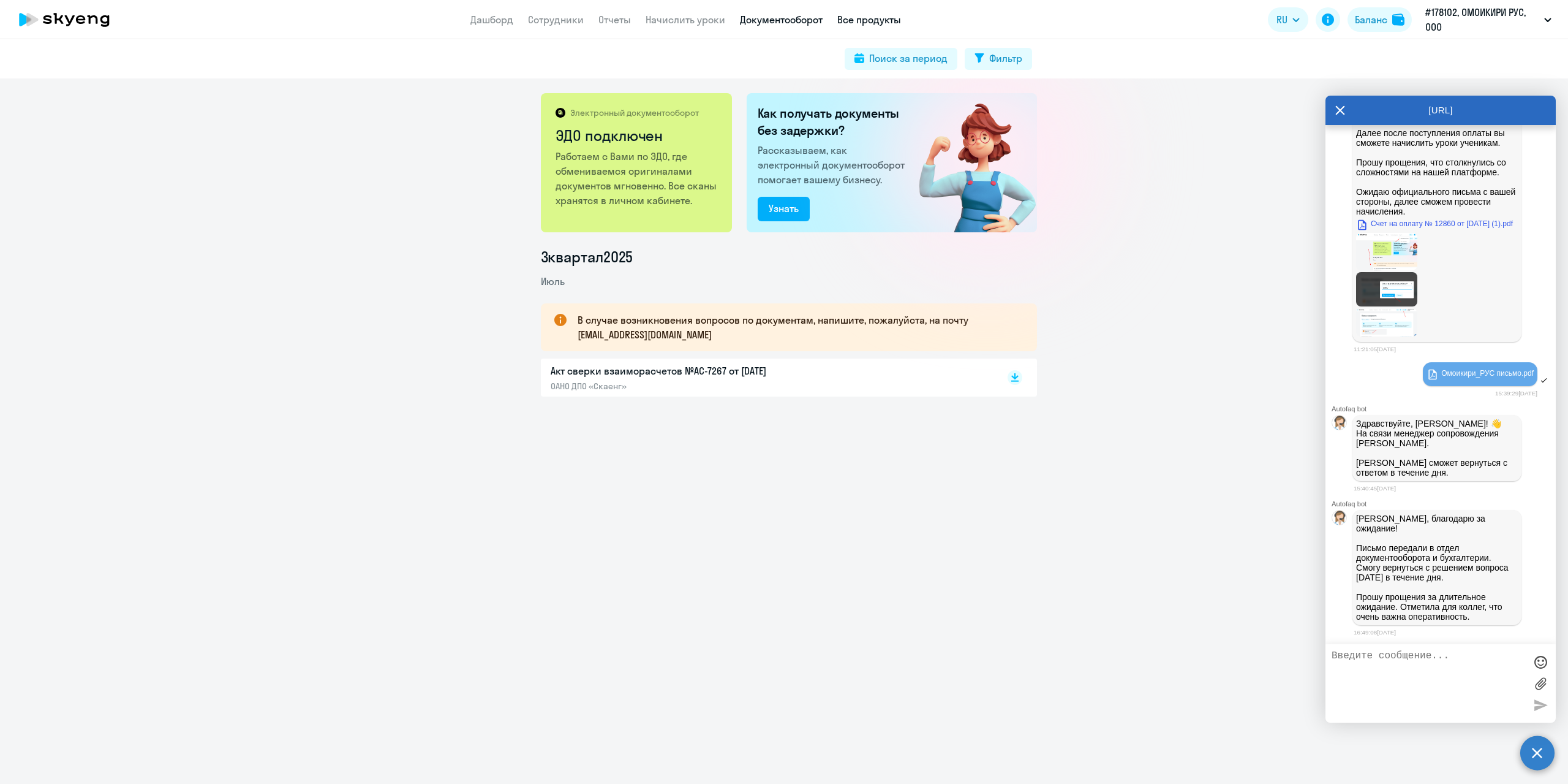
click at [861, 22] on link "Все продукты" at bounding box center [869, 19] width 64 height 13
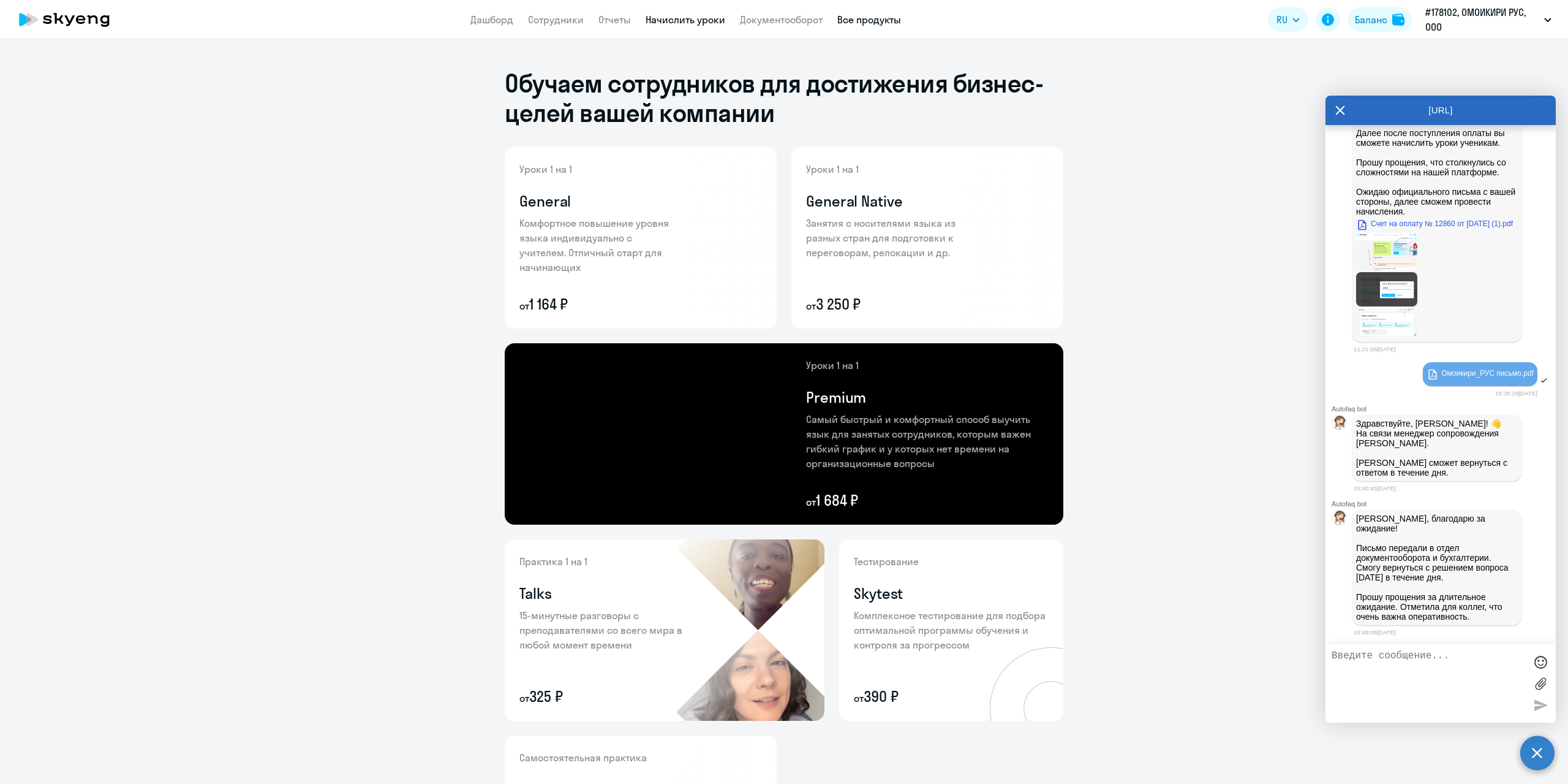
click at [701, 23] on link "Начислить уроки" at bounding box center [685, 19] width 80 height 13
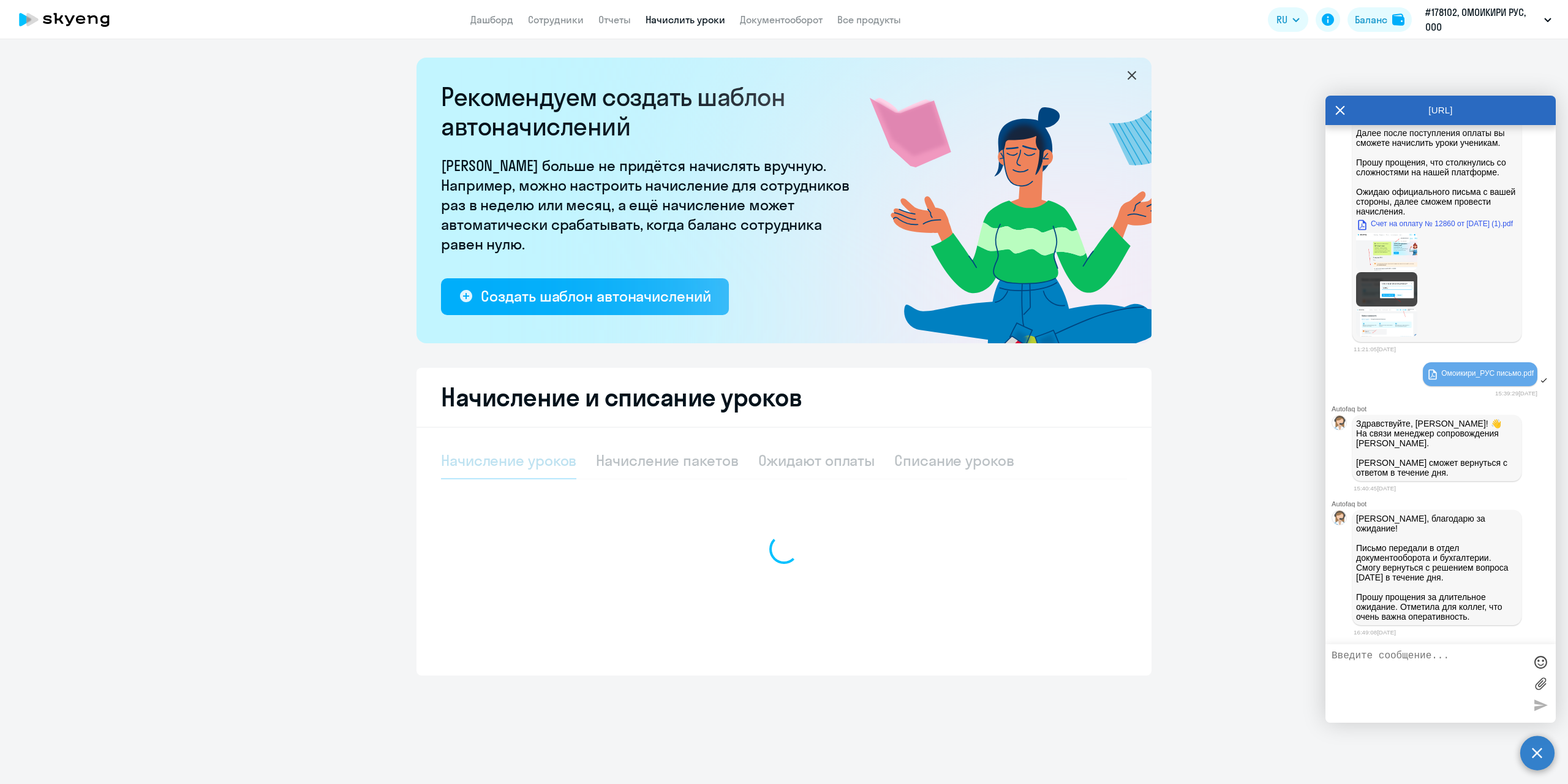
select select "10"
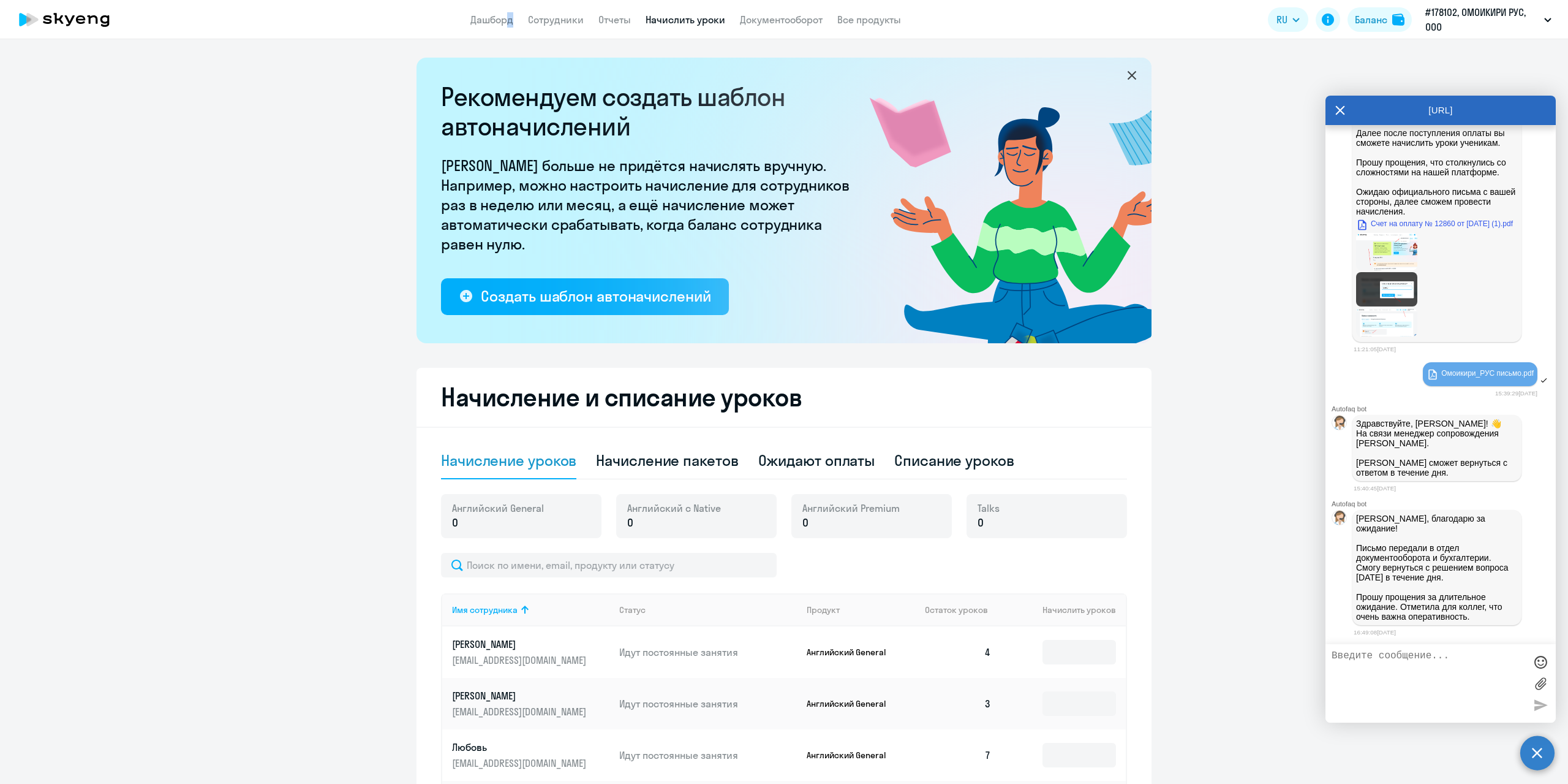
click at [503, 27] on app-menu-item-link "Дашборд" at bounding box center [492, 20] width 43 height 16
click at [498, 23] on link "Дашборд" at bounding box center [492, 19] width 43 height 13
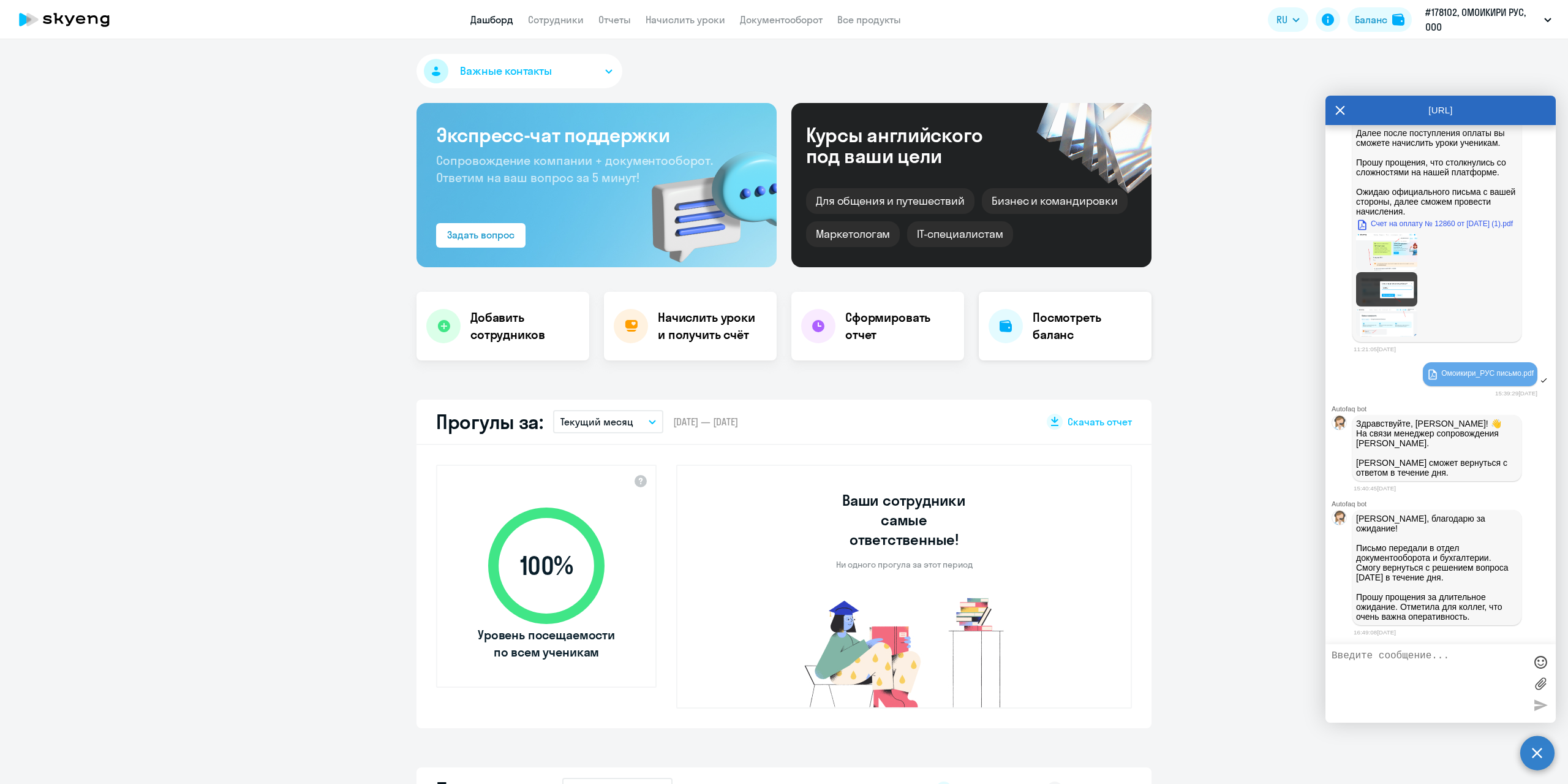
click at [1074, 337] on h4 "Посмотреть баланс" at bounding box center [1087, 326] width 109 height 34
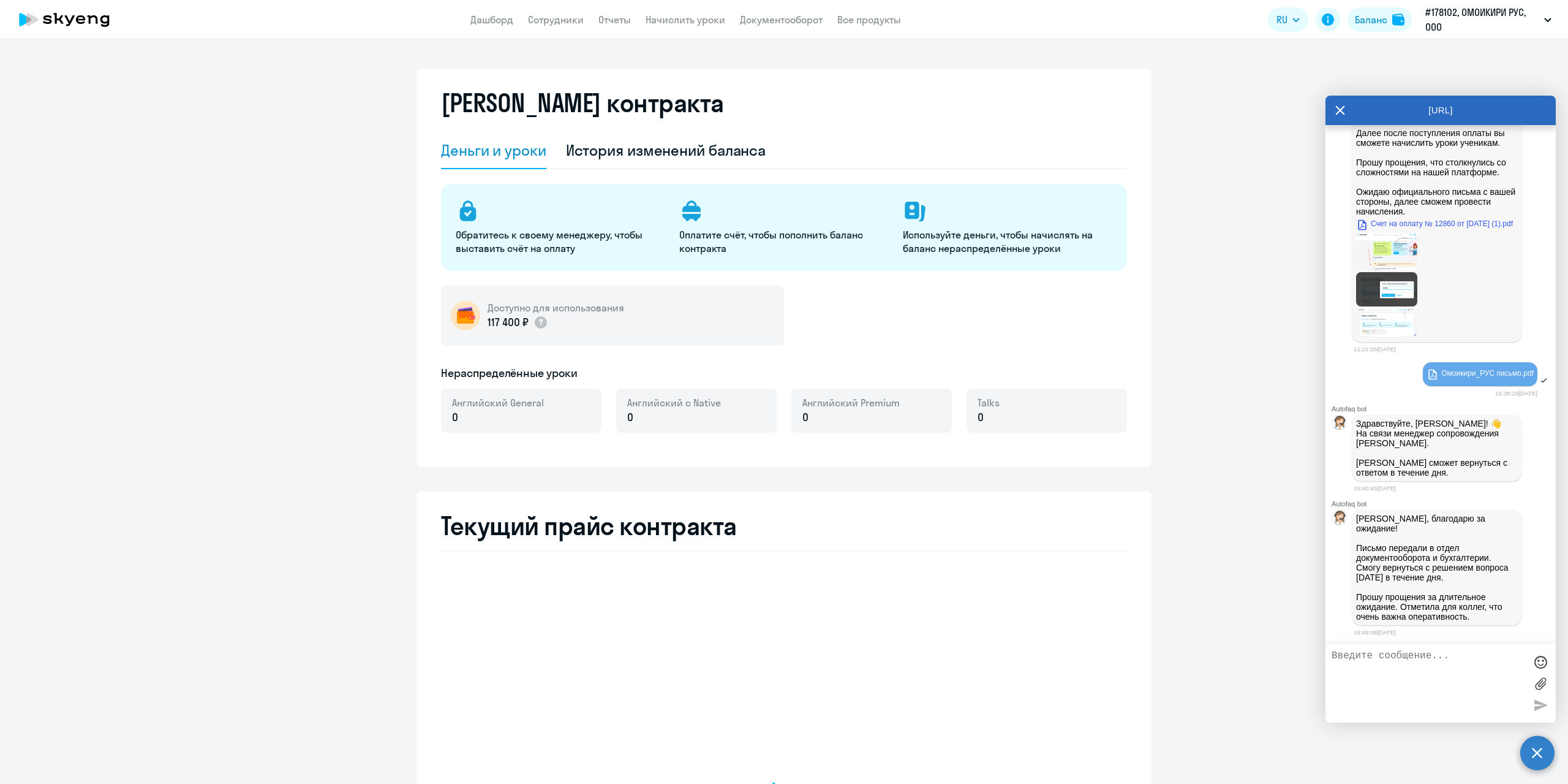
select select "english_adult_not_native_speaker"
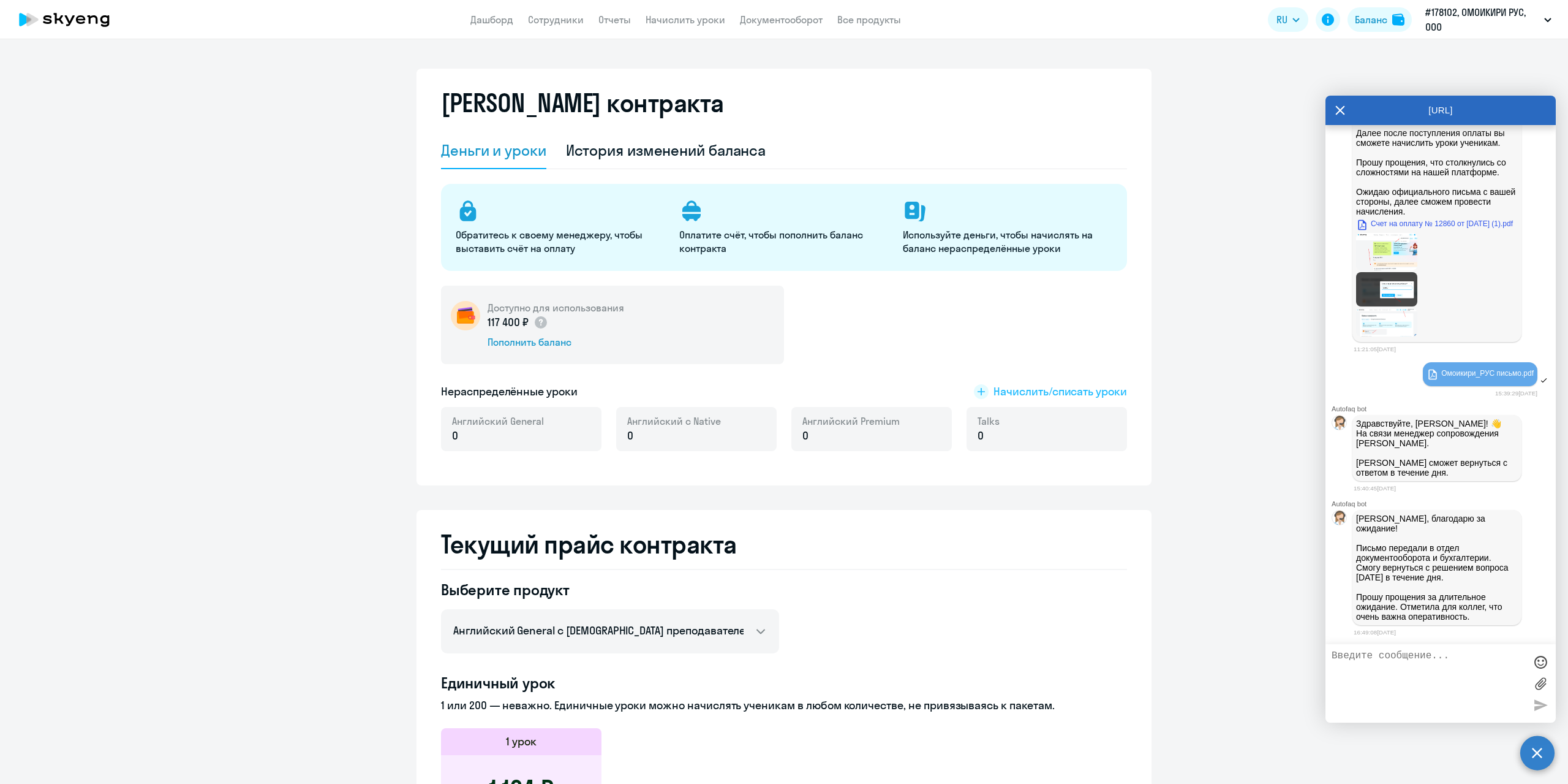
click at [1090, 392] on span "Начислить/списать уроки" at bounding box center [1060, 392] width 134 height 16
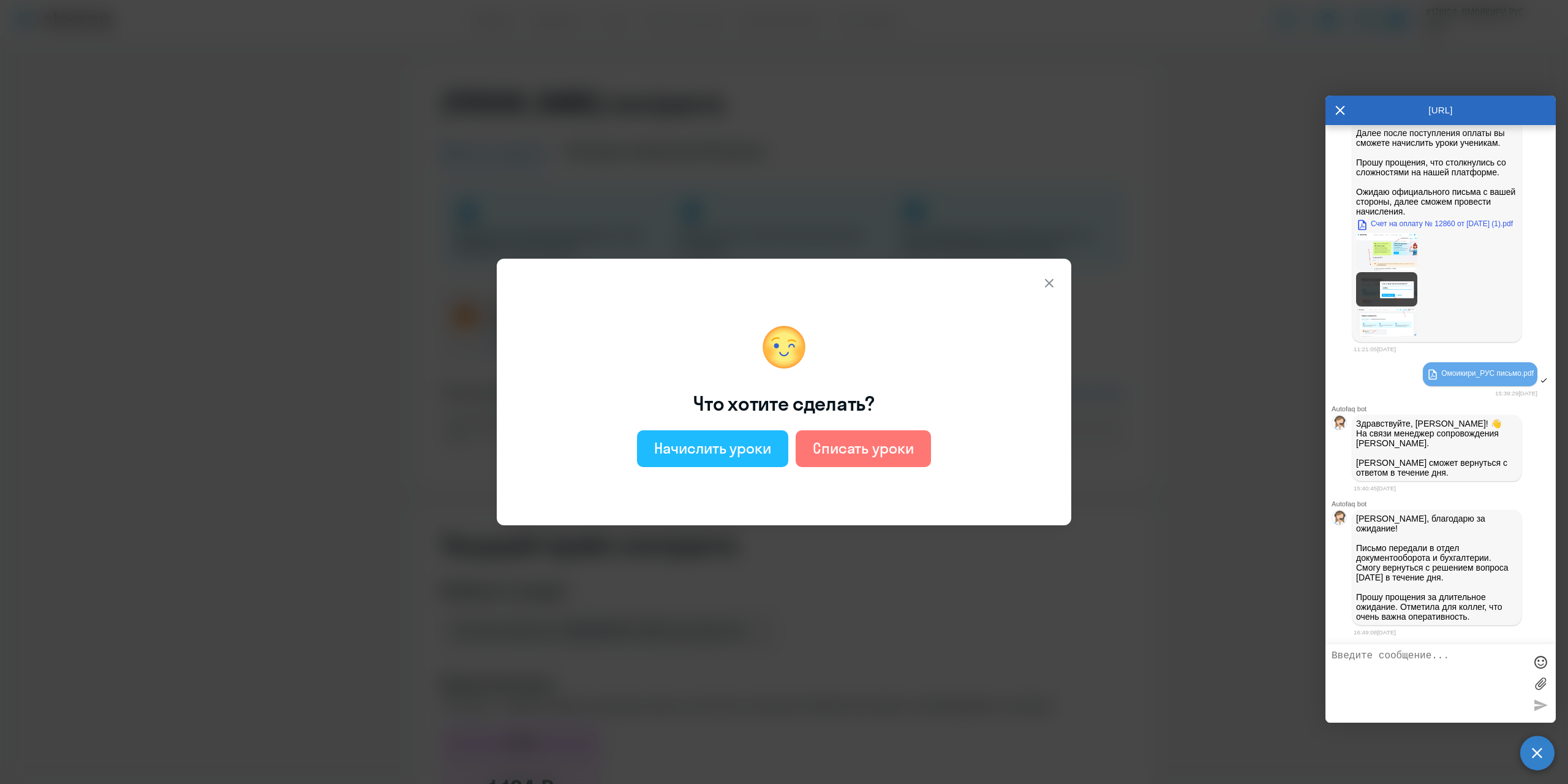
click at [700, 451] on div "Начислить уроки" at bounding box center [713, 447] width 117 height 20
select select "english_adult_not_native_speaker"
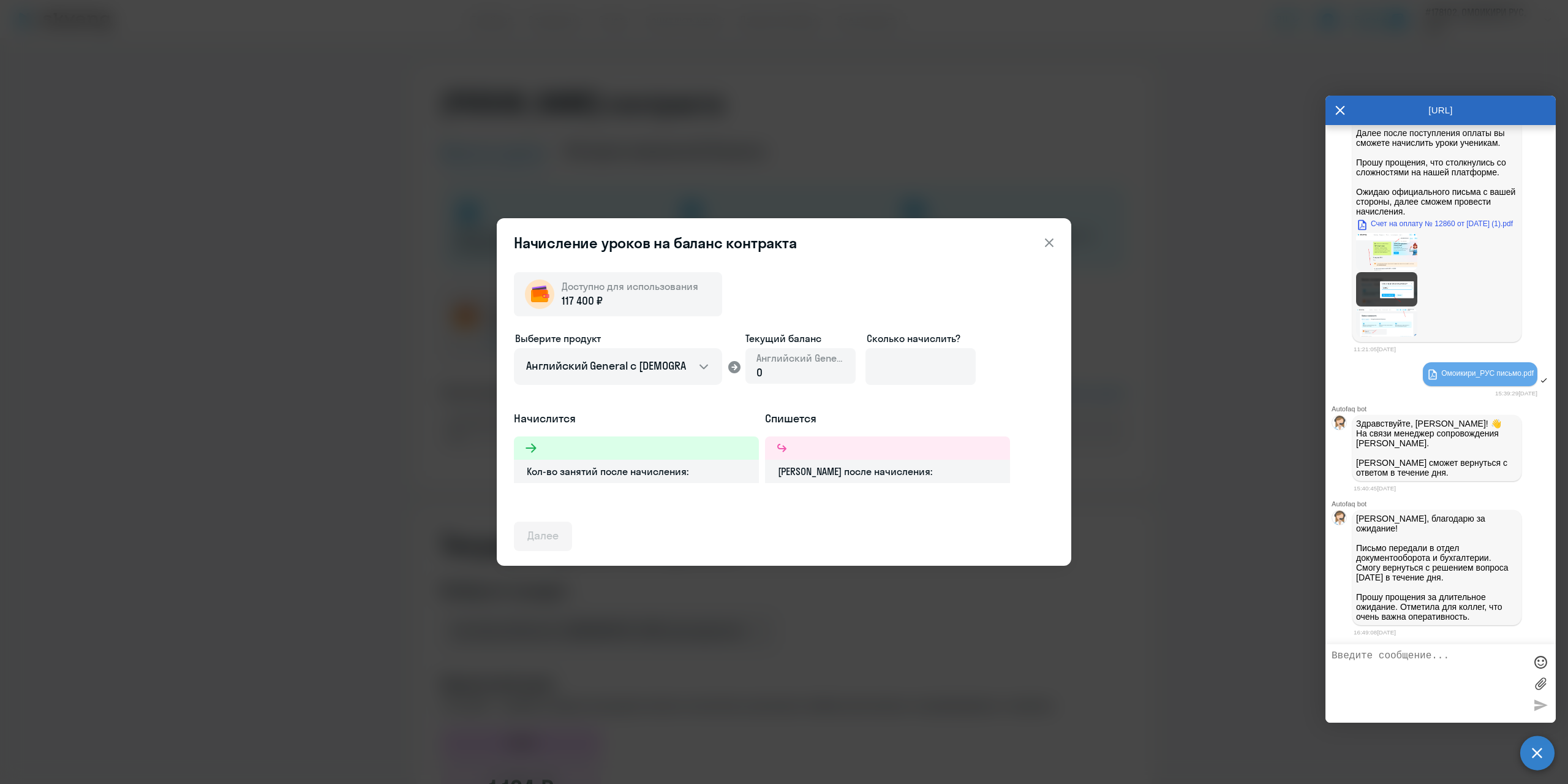
click at [804, 371] on div "0" at bounding box center [800, 373] width 88 height 16
click at [884, 366] on input at bounding box center [920, 367] width 110 height 37
type input "100"
click at [554, 538] on div "Далее" at bounding box center [543, 535] width 31 height 16
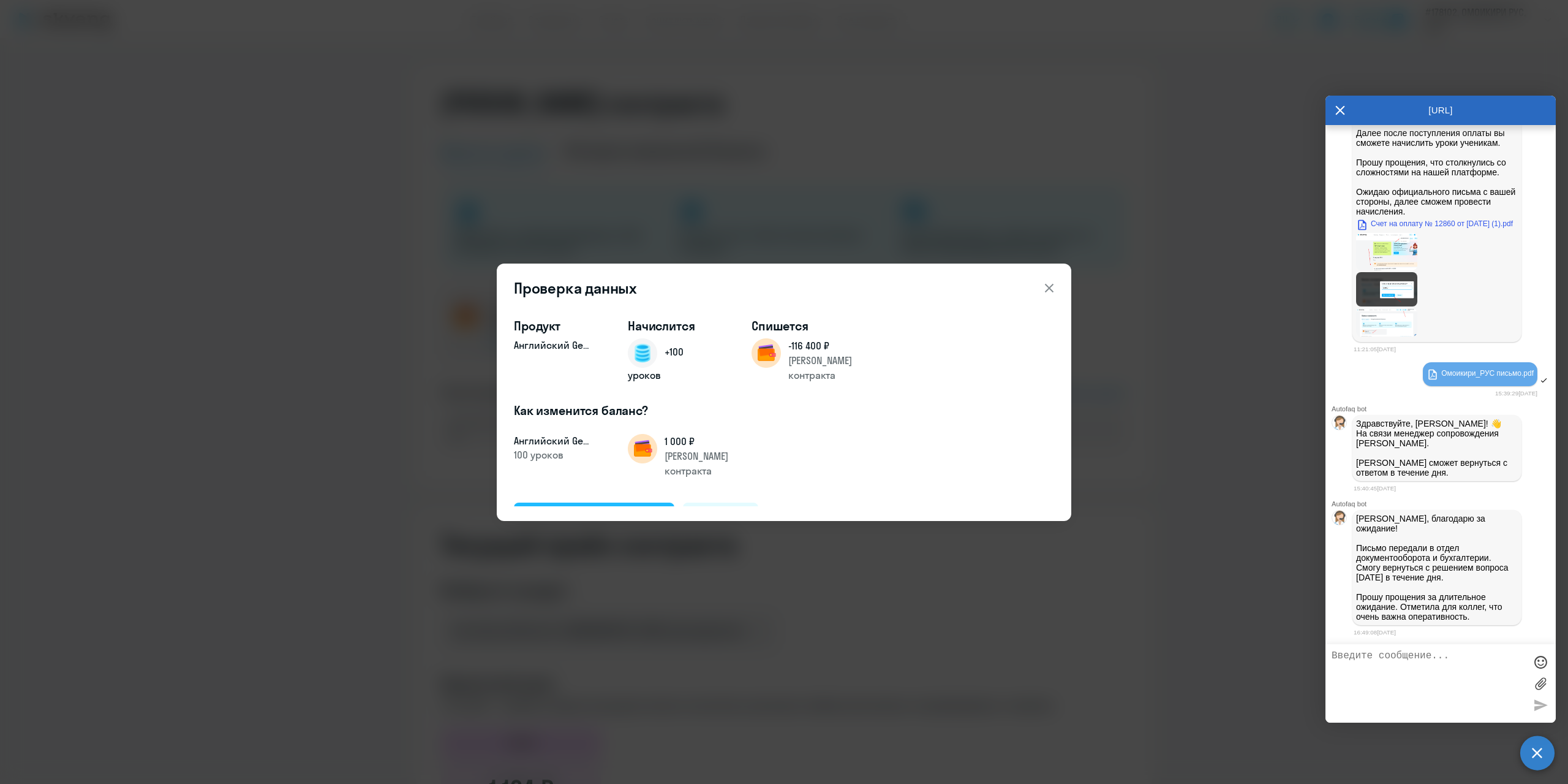
click at [609, 509] on div "Подтвердить и начислить" at bounding box center [594, 517] width 134 height 16
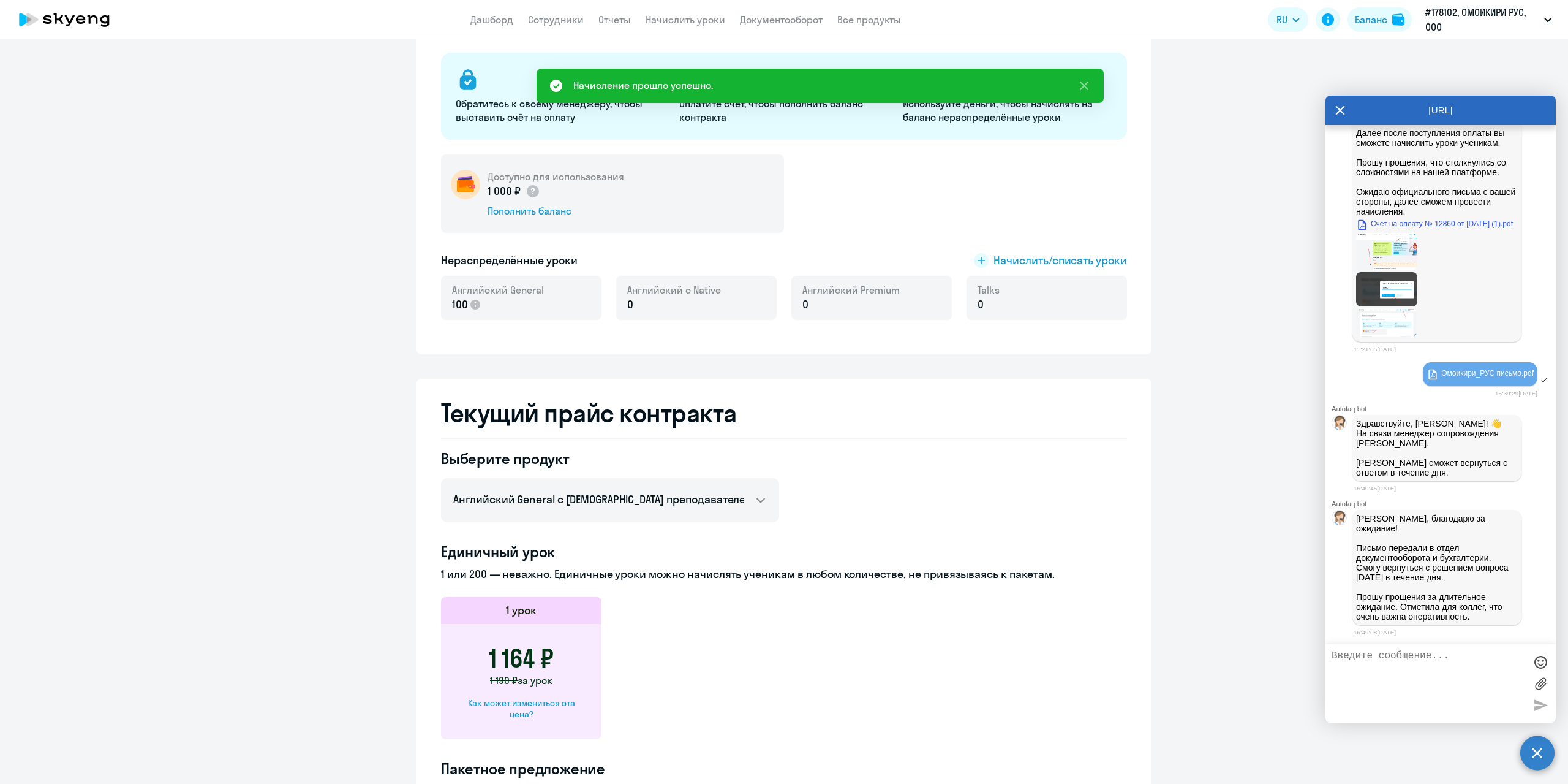
scroll to position [184, 0]
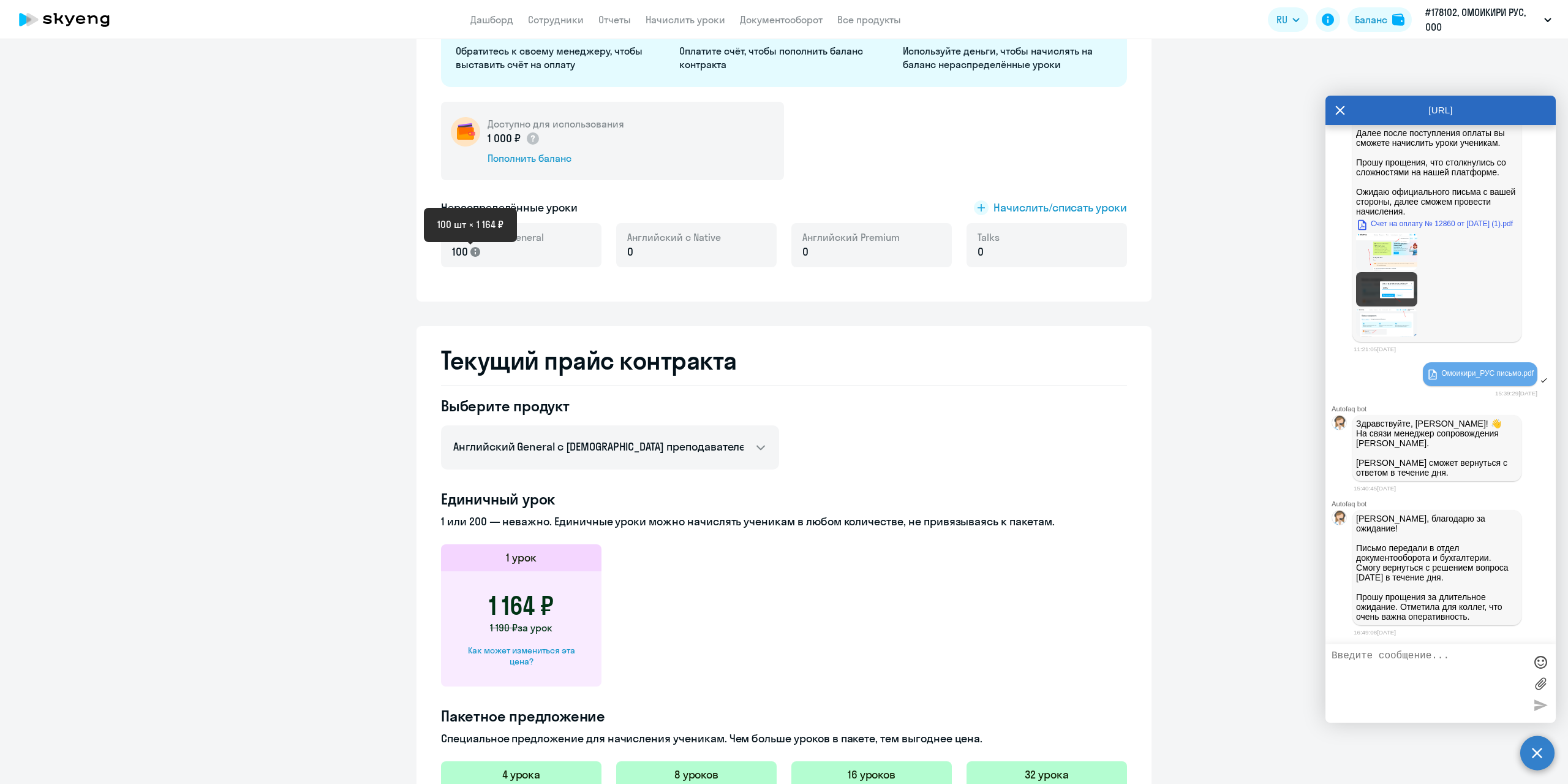
click at [470, 251] on icon at bounding box center [475, 251] width 10 height 10
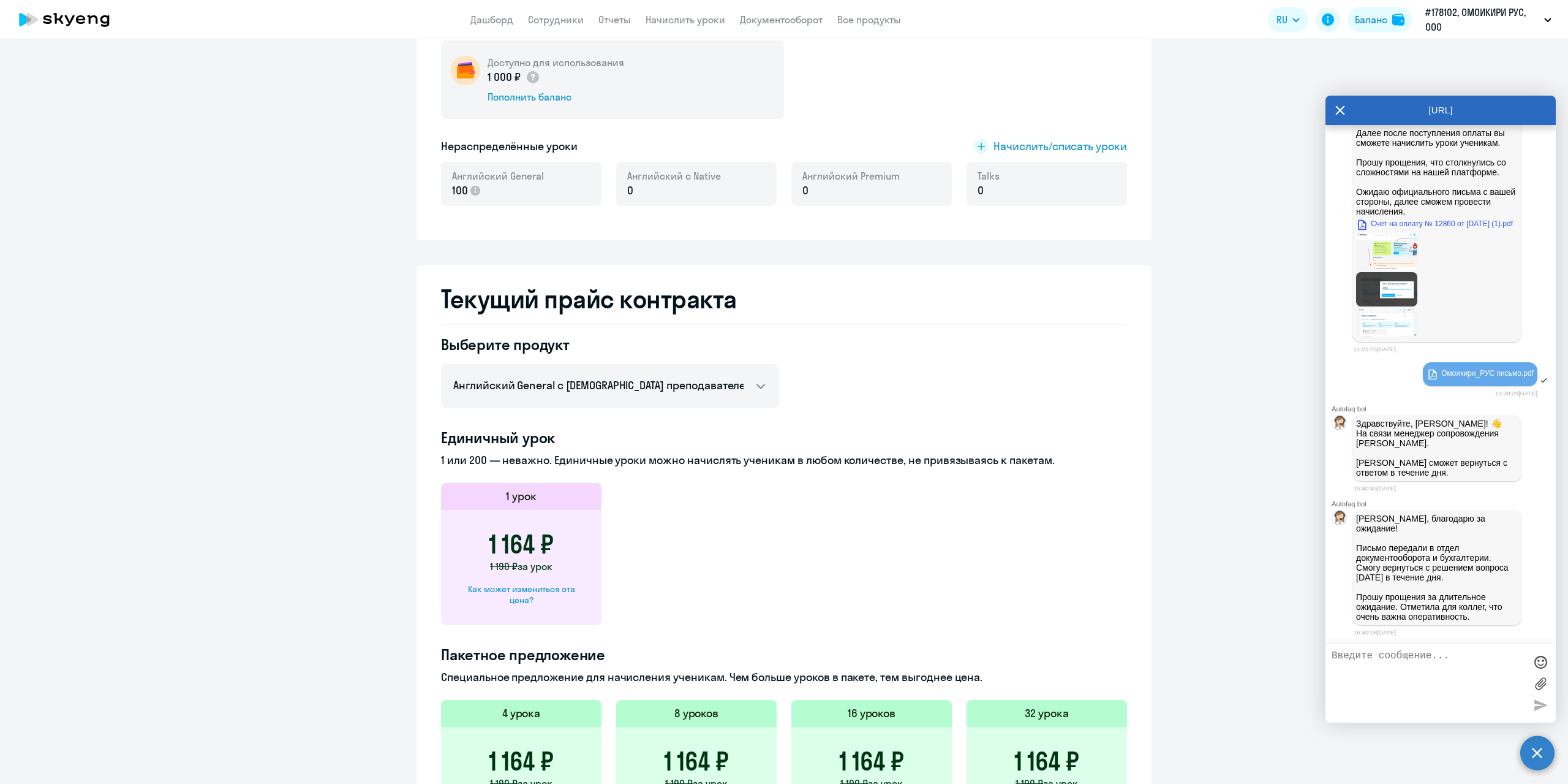
scroll to position [245, 0]
click at [705, 395] on select "Английский General с русскоговорящим преподавателем Английский General с англог…" at bounding box center [610, 386] width 338 height 44
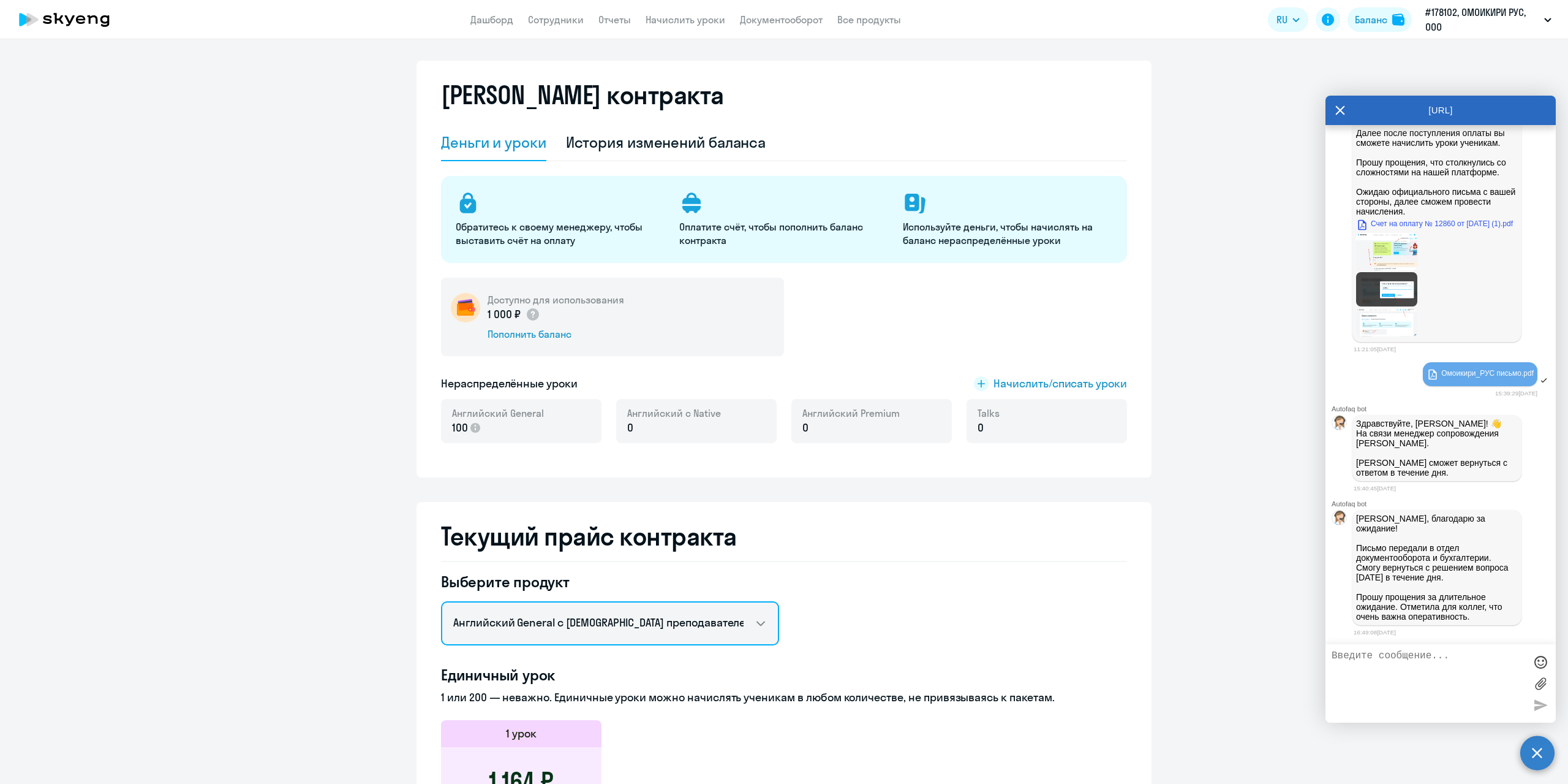
scroll to position [0, 0]
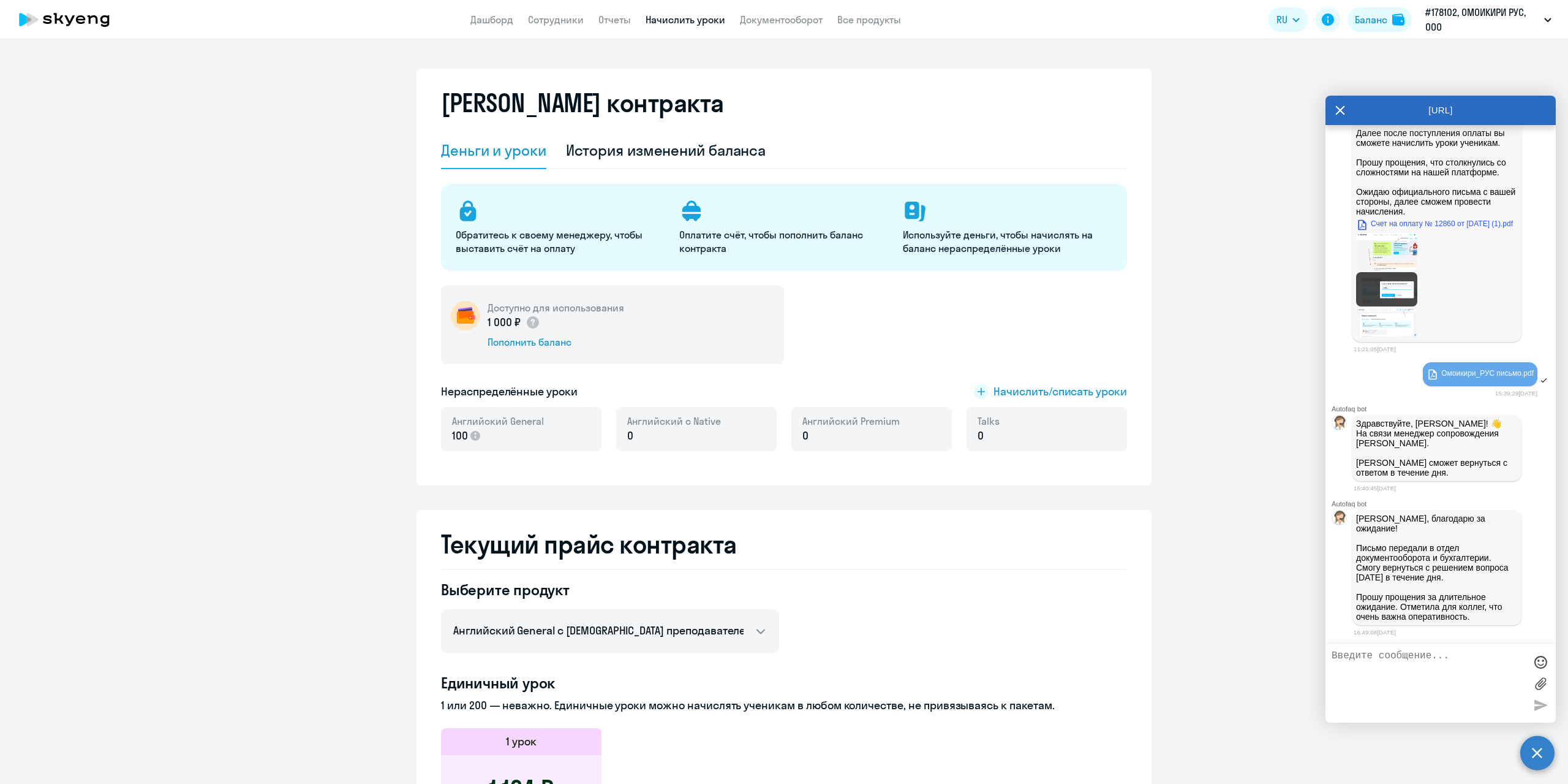
click at [685, 21] on link "Начислить уроки" at bounding box center [685, 19] width 80 height 13
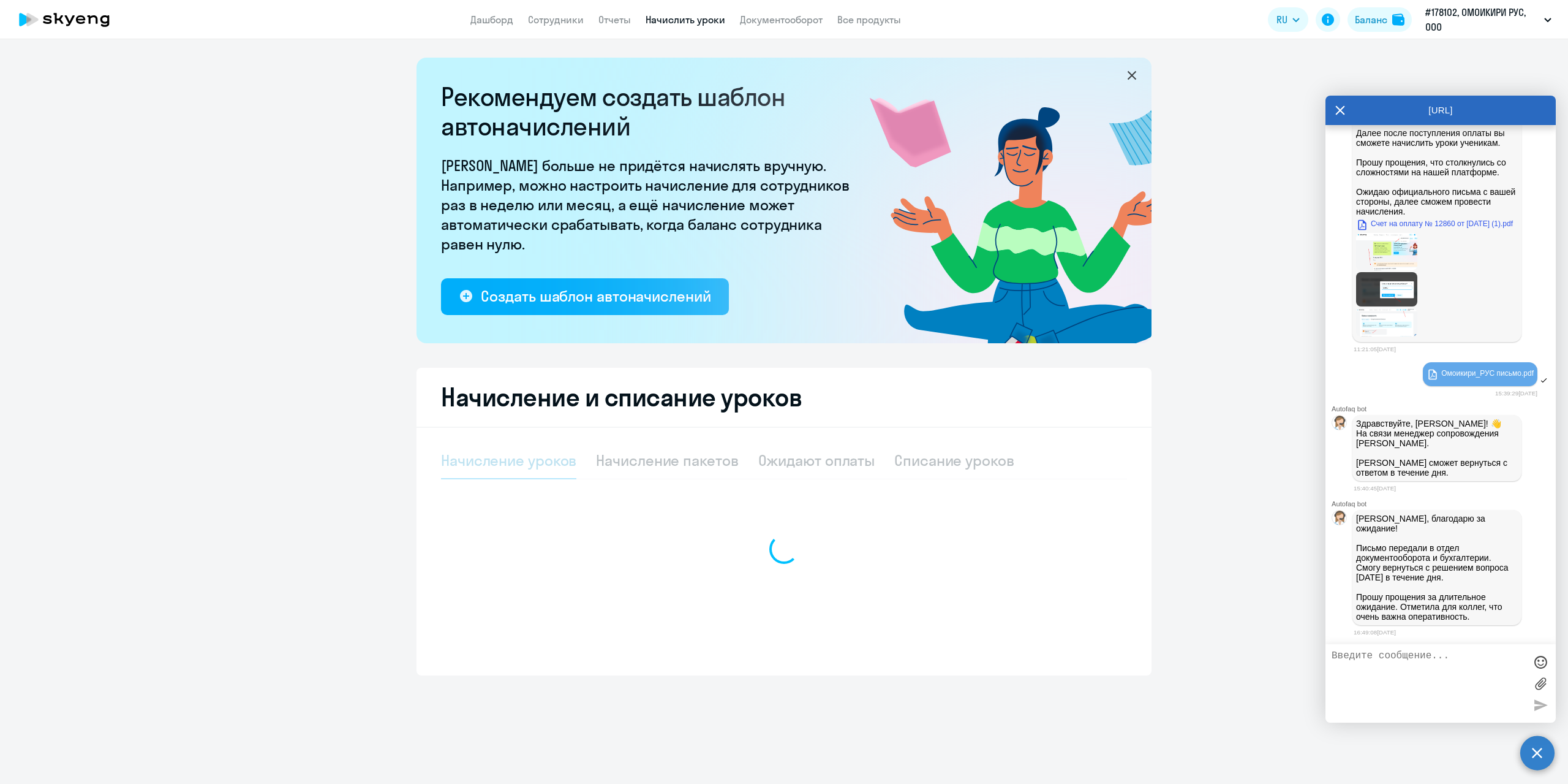
select select "10"
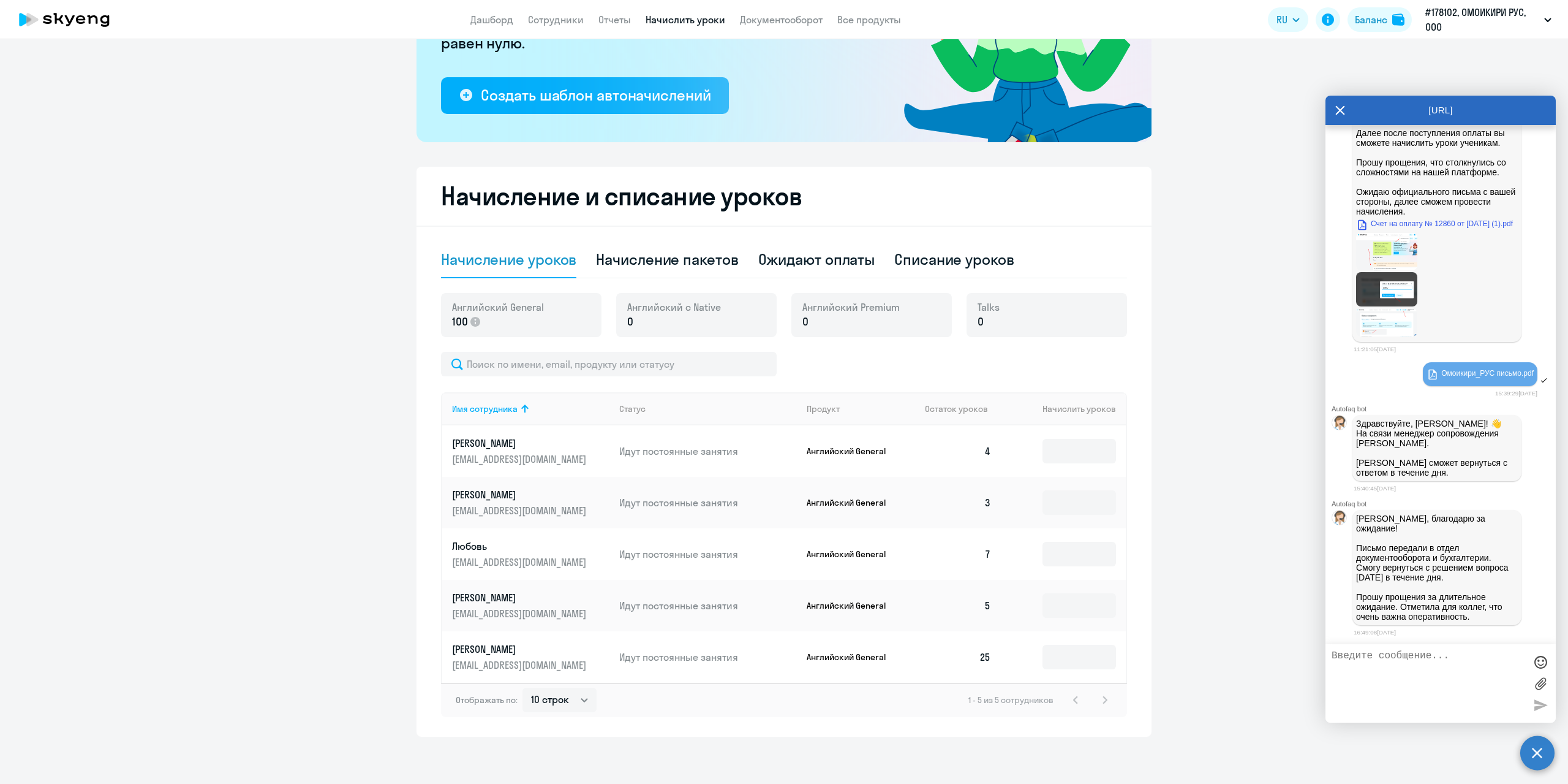
scroll to position [202, 0]
click at [1081, 453] on input at bounding box center [1079, 450] width 73 height 24
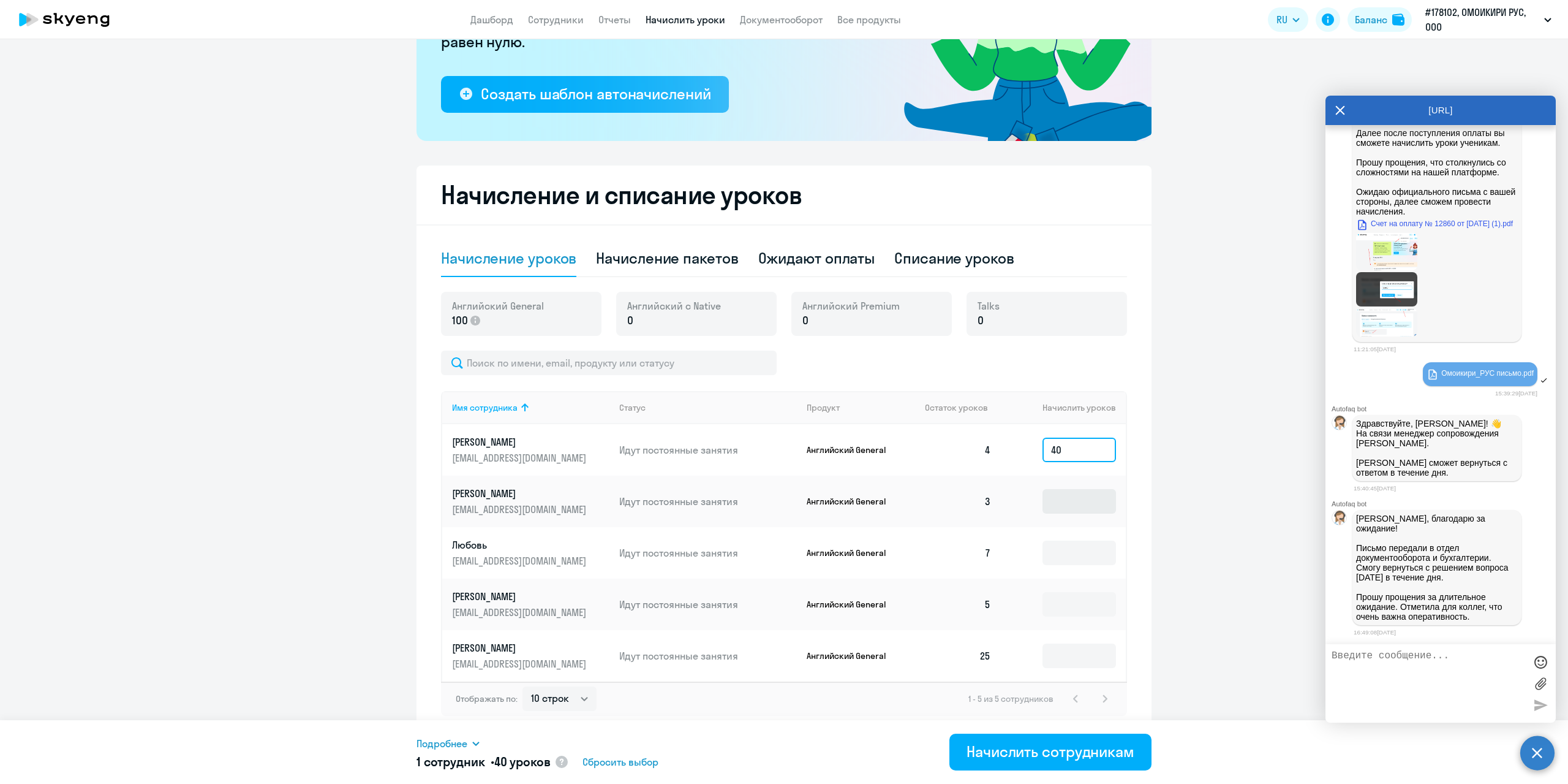
type input "40"
click at [1068, 499] on input at bounding box center [1079, 501] width 73 height 24
type input "25"
click at [1067, 550] on input at bounding box center [1079, 552] width 73 height 24
type input "20"
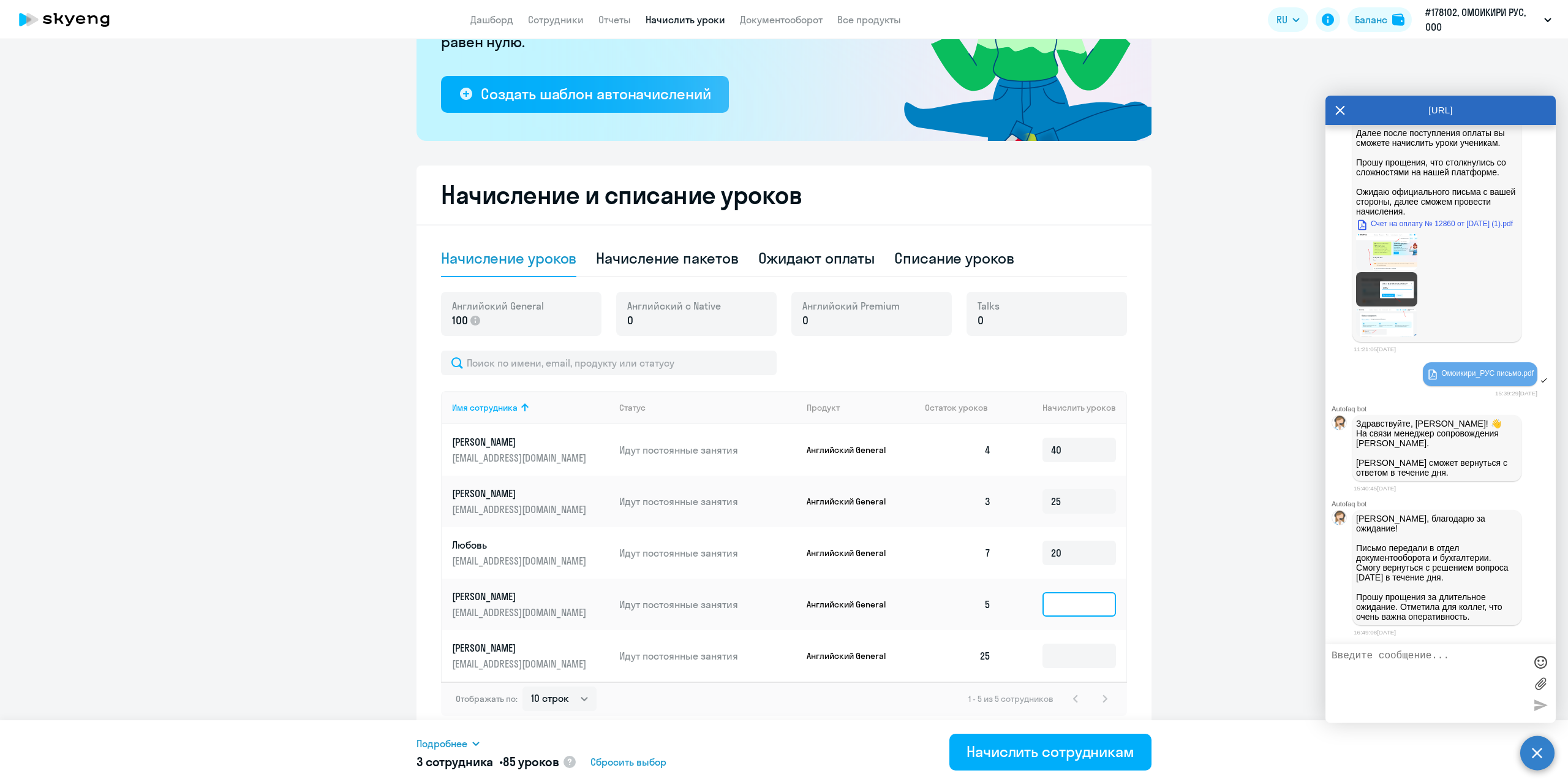
click at [1059, 604] on input at bounding box center [1079, 604] width 73 height 24
type input "15"
click at [1009, 755] on div "Начислить сотрудникам" at bounding box center [1051, 751] width 168 height 20
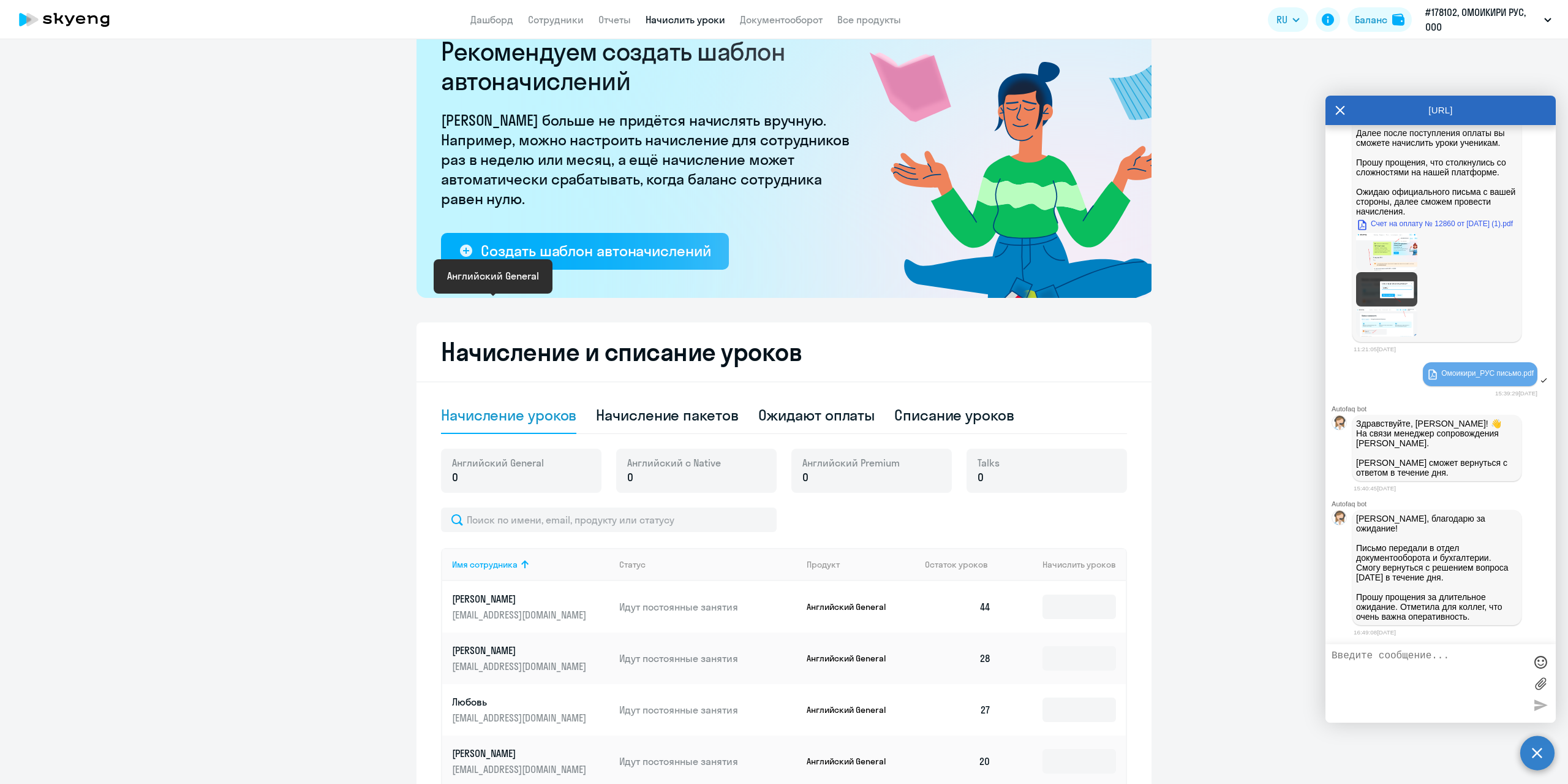
scroll to position [0, 0]
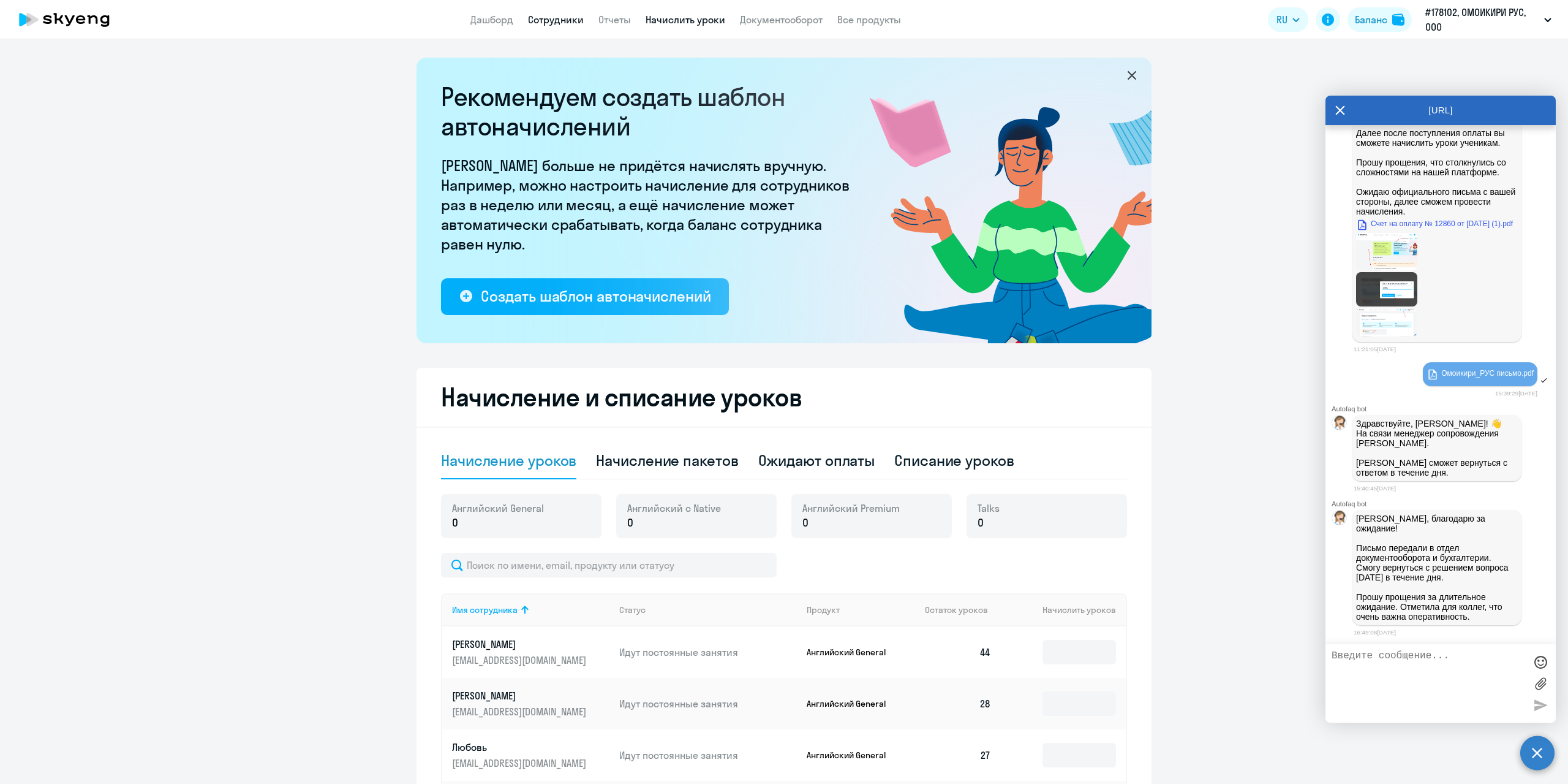
click at [553, 25] on link "Сотрудники" at bounding box center [555, 19] width 55 height 13
select select "30"
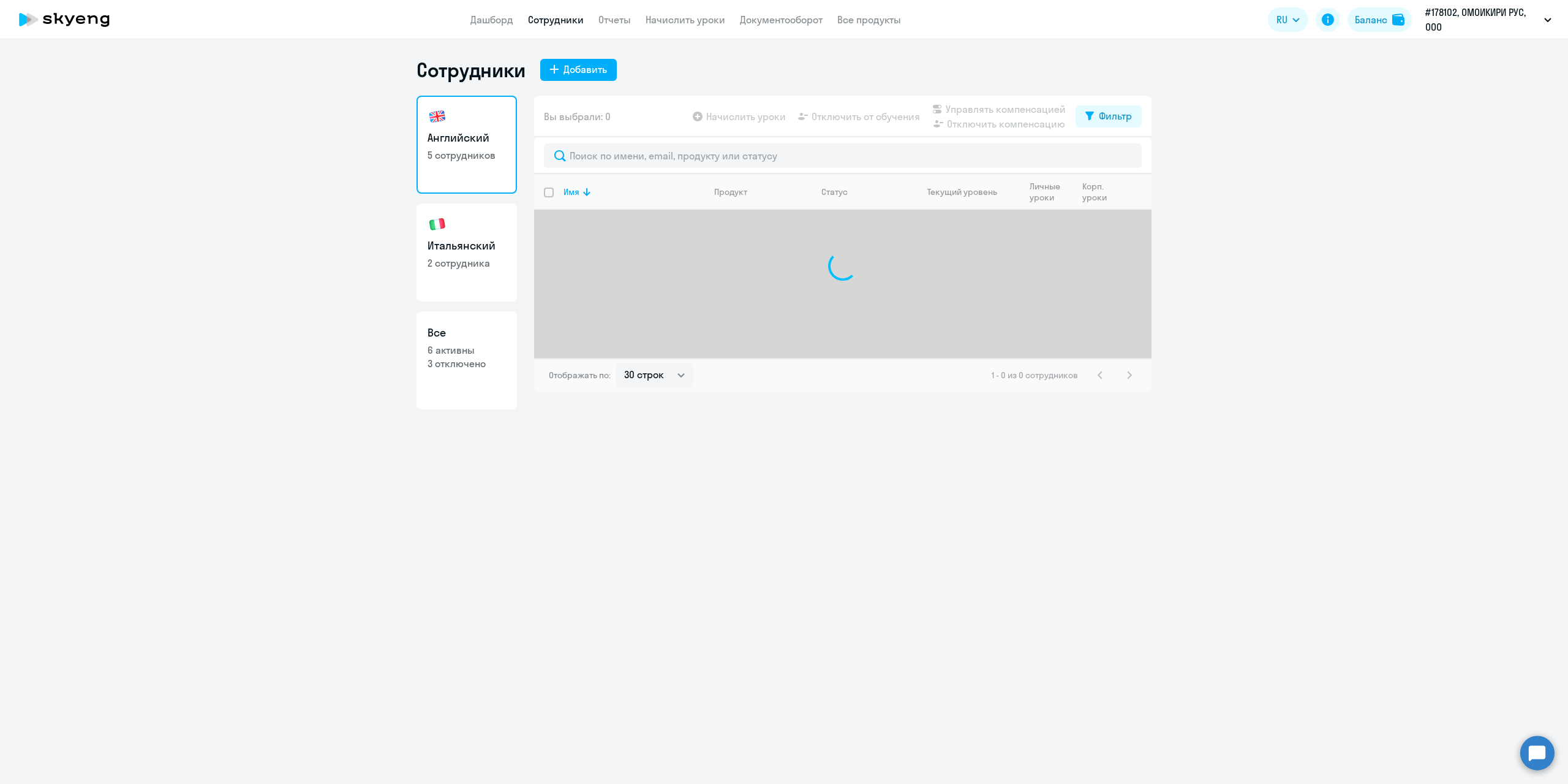
select select "30"
